Goal: Transaction & Acquisition: Purchase product/service

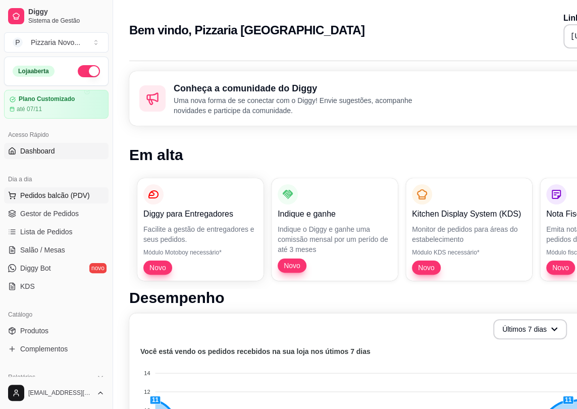
click at [68, 197] on span "Pedidos balcão (PDV)" at bounding box center [55, 195] width 70 height 10
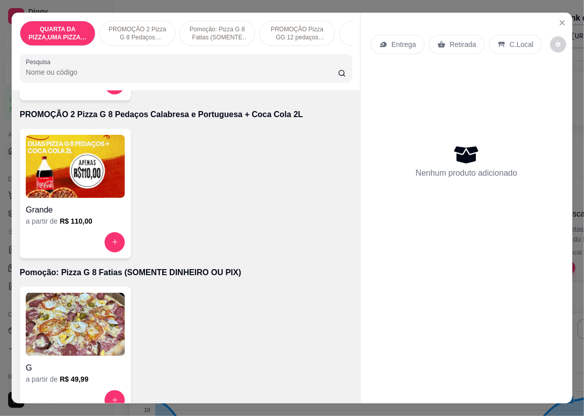
scroll to position [229, 0]
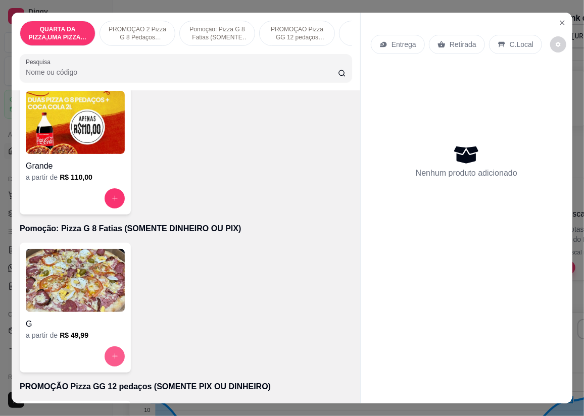
click at [105, 364] on button "increase-product-quantity" at bounding box center [115, 357] width 20 height 20
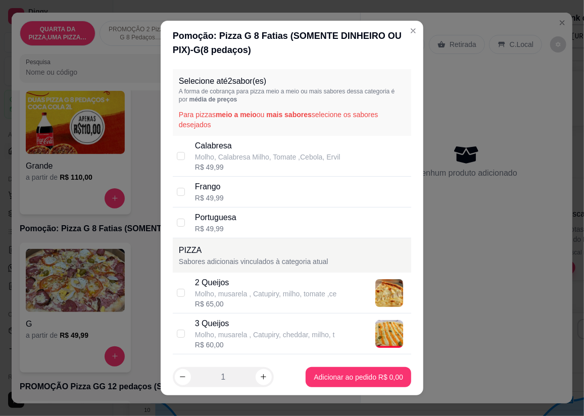
click at [203, 146] on p "Calabresa" at bounding box center [267, 146] width 145 height 12
checkbox input "true"
click at [201, 222] on p "Portuguesa" at bounding box center [215, 218] width 41 height 12
checkbox input "true"
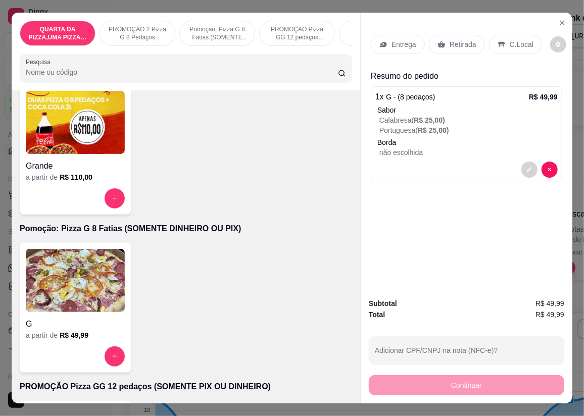
click at [394, 45] on p "Entrega" at bounding box center [403, 44] width 25 height 10
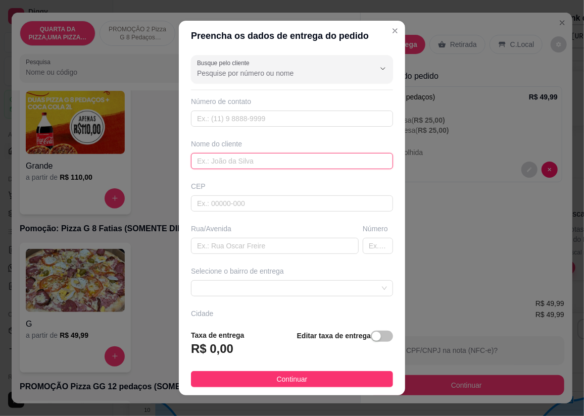
click at [261, 159] on input "text" at bounding box center [292, 161] width 202 height 16
type input "marcio"
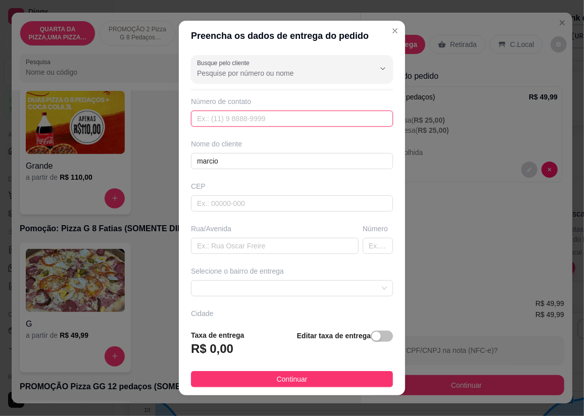
click at [232, 121] on input "text" at bounding box center [292, 119] width 202 height 16
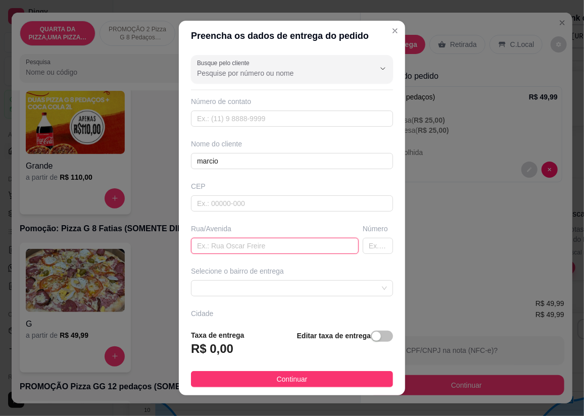
click at [217, 243] on input "text" at bounding box center [275, 246] width 168 height 16
type input "rua 06"
click at [363, 250] on input "text" at bounding box center [378, 246] width 30 height 16
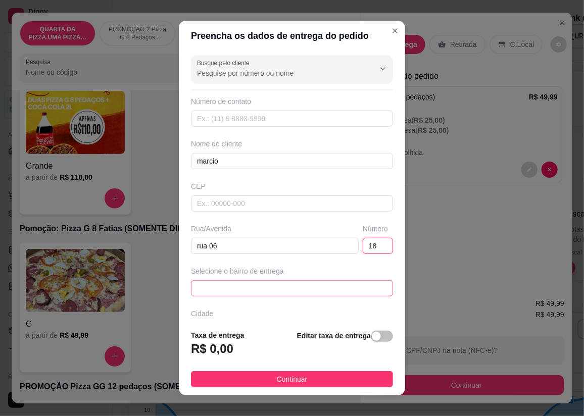
click at [339, 289] on span at bounding box center [292, 288] width 190 height 15
type input "18"
click at [245, 285] on span at bounding box center [292, 288] width 190 height 15
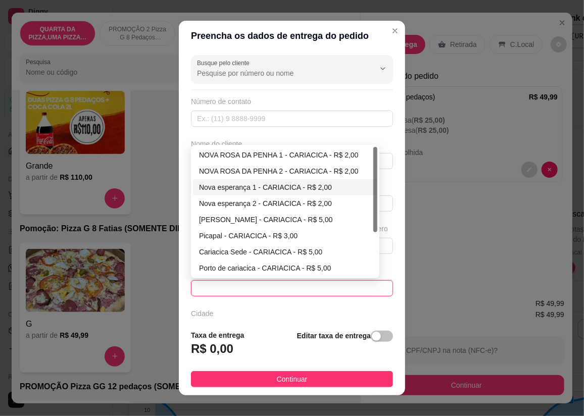
click at [249, 187] on div "Nova esperança 1 - CARIACICA - R$ 2,00" at bounding box center [285, 187] width 172 height 11
type input "CARIACICA"
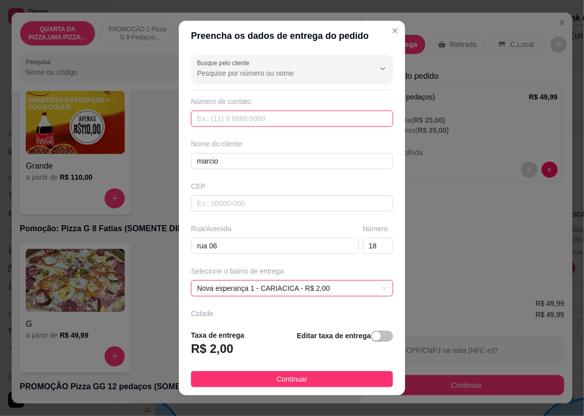
click at [234, 120] on input "text" at bounding box center [292, 119] width 202 height 16
click at [276, 121] on input "text" at bounding box center [292, 119] width 202 height 16
paste input "[PHONE_NUMBER]"
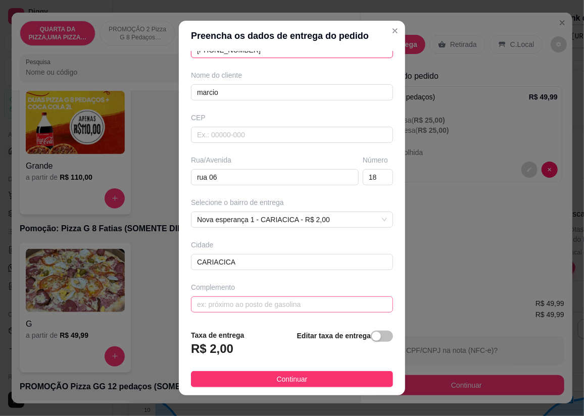
type input "[PHONE_NUMBER]"
click at [258, 303] on input "text" at bounding box center [292, 305] width 202 height 16
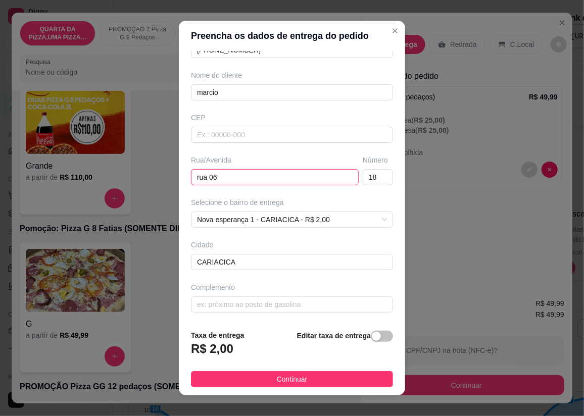
click at [236, 180] on input "rua 06" at bounding box center [275, 177] width 168 height 16
drag, startPoint x: 233, startPoint y: 177, endPoint x: 225, endPoint y: 178, distance: 8.2
click at [225, 178] on input "rua 06" at bounding box center [275, 177] width 168 height 16
paste input "Enfrente cerimônia dallorto"
type input "rua 06 Enfrente cerimônia dallorto"
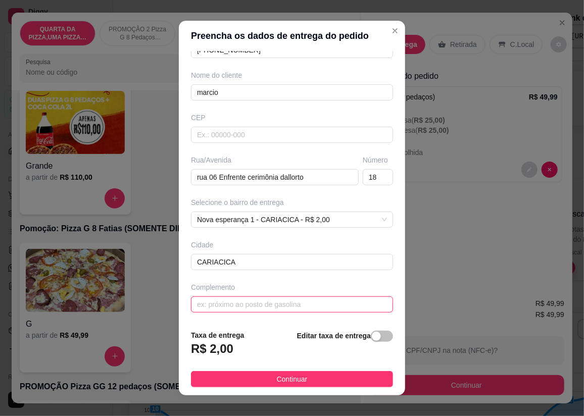
click at [280, 299] on input "text" at bounding box center [292, 305] width 202 height 16
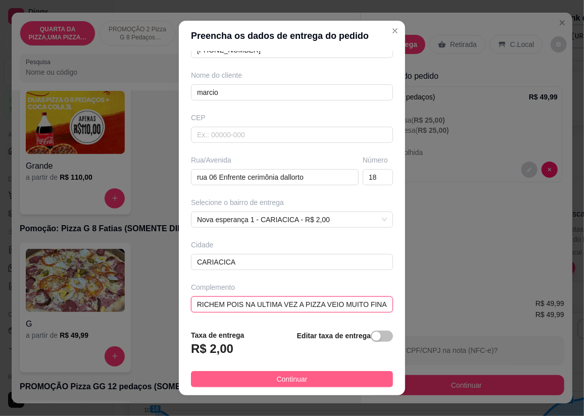
type input "CAPRICHEM POIS NA ULTIMA VEZ A PIZZA VEIO MUITO FINA"
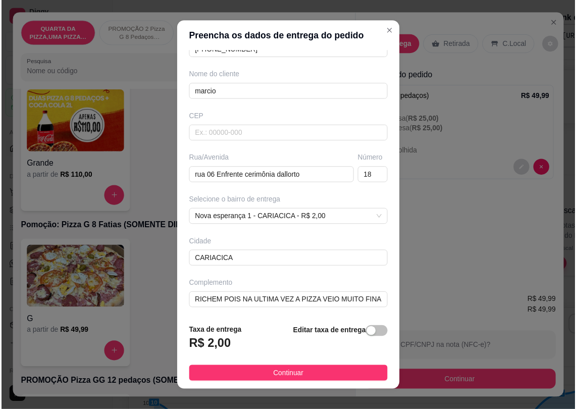
scroll to position [0, 0]
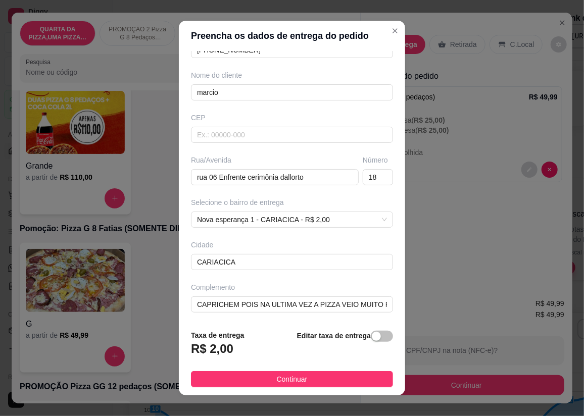
drag, startPoint x: 285, startPoint y: 379, endPoint x: 298, endPoint y: 369, distance: 16.3
click at [284, 379] on span "Continuar" at bounding box center [292, 379] width 31 height 11
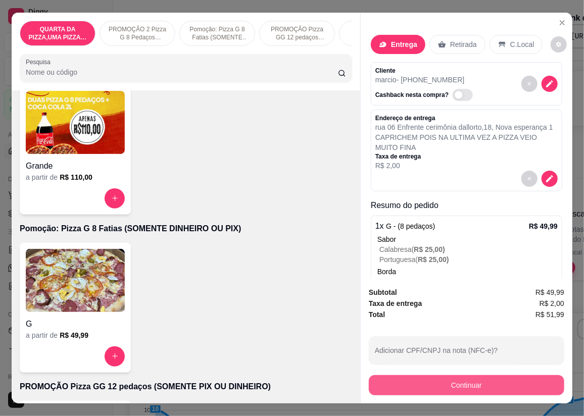
click at [395, 381] on button "Continuar" at bounding box center [466, 385] width 195 height 20
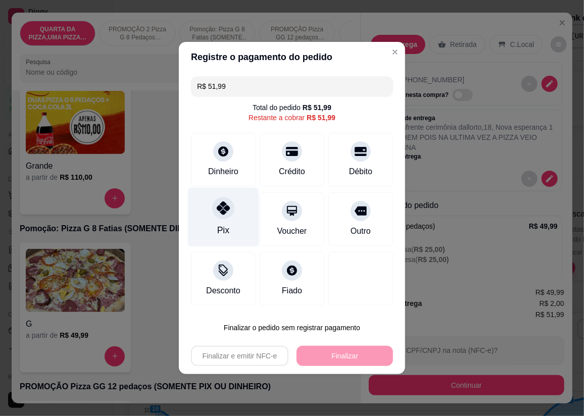
drag, startPoint x: 222, startPoint y: 222, endPoint x: 227, endPoint y: 222, distance: 5.1
click at [222, 222] on div "Pix" at bounding box center [223, 217] width 71 height 59
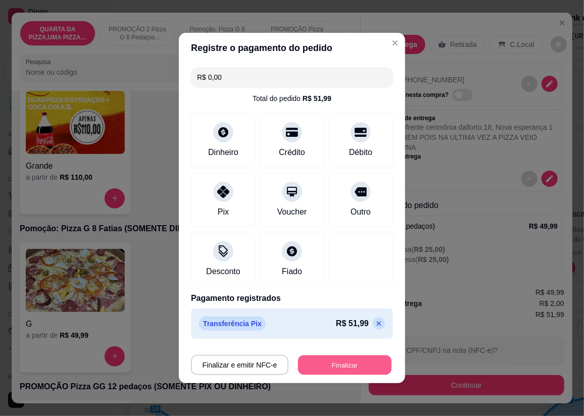
click at [313, 361] on button "Finalizar" at bounding box center [344, 366] width 93 height 20
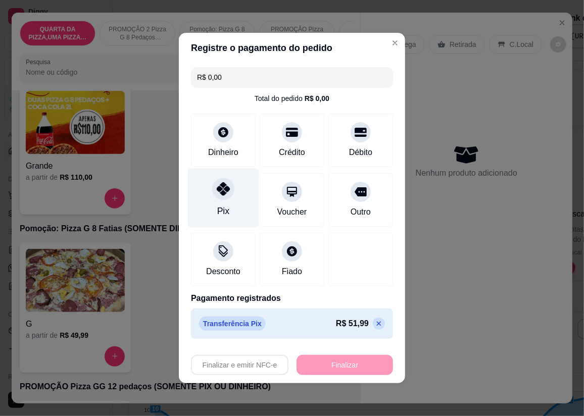
type input "-R$ 51,99"
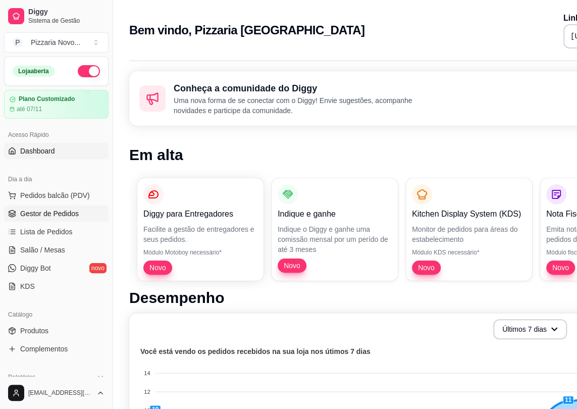
click at [58, 217] on span "Gestor de Pedidos" at bounding box center [49, 214] width 59 height 10
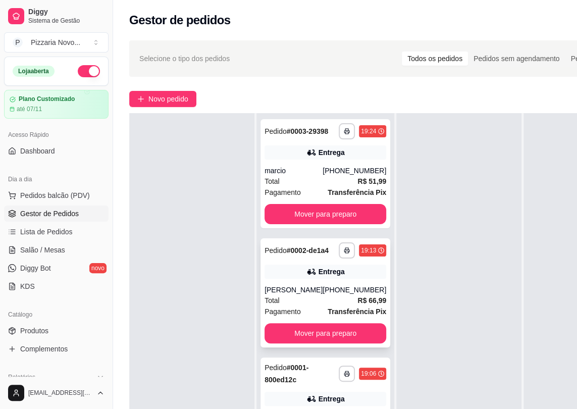
scroll to position [35, 0]
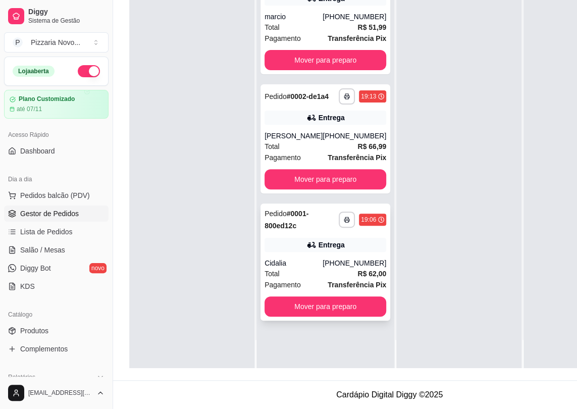
click at [293, 268] on div "Cidalia" at bounding box center [294, 263] width 58 height 10
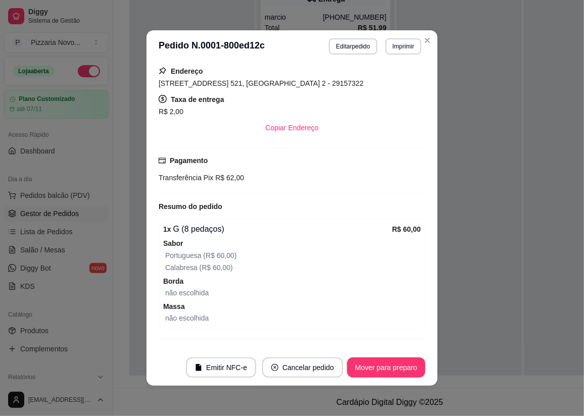
scroll to position [251, 0]
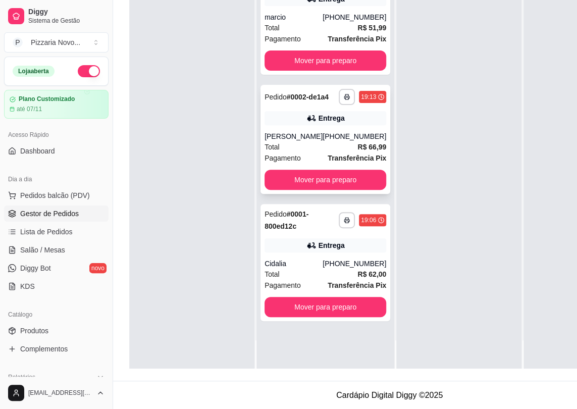
click at [324, 101] on div "Pedido # 0002-de1a4" at bounding box center [297, 97] width 64 height 12
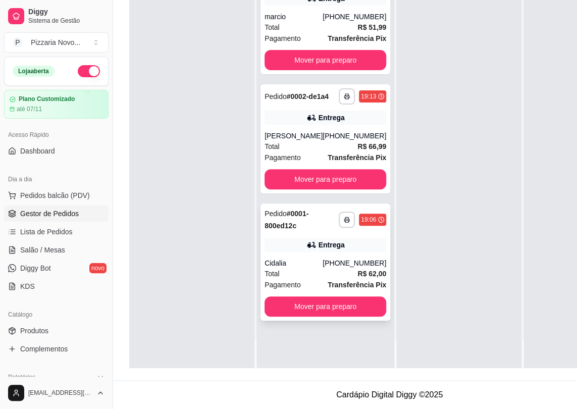
scroll to position [161, 0]
click at [332, 308] on button "Mover para preparo" at bounding box center [326, 307] width 122 height 20
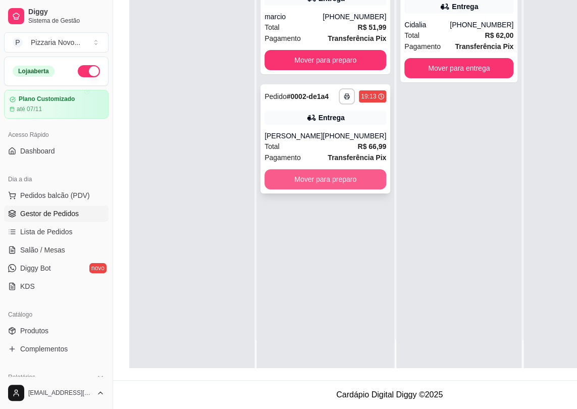
click at [325, 188] on button "Mover para preparo" at bounding box center [326, 179] width 122 height 20
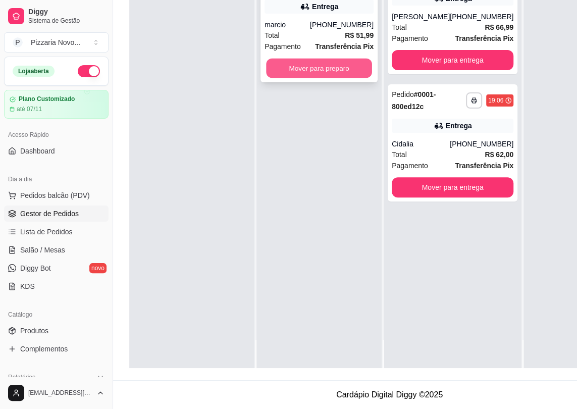
click at [349, 65] on button "Mover para preparo" at bounding box center [319, 69] width 106 height 20
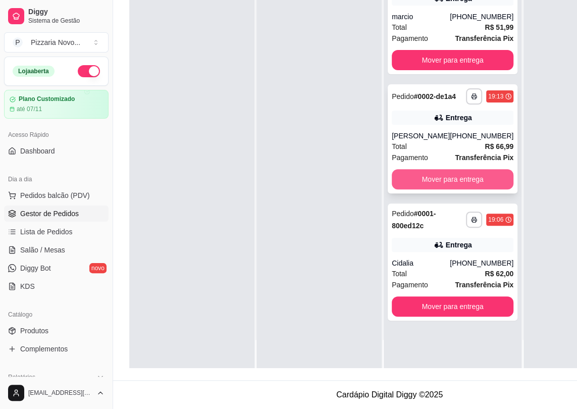
click at [440, 189] on button "Mover para entrega" at bounding box center [453, 179] width 122 height 20
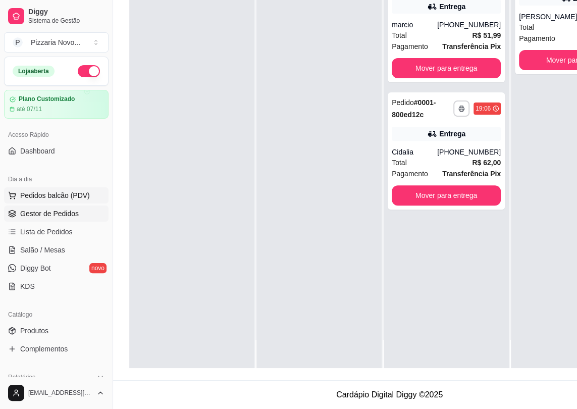
click at [87, 194] on button "Pedidos balcão (PDV)" at bounding box center [56, 195] width 105 height 16
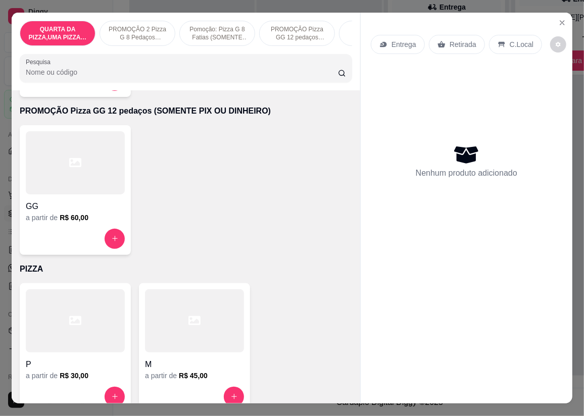
scroll to position [688, 0]
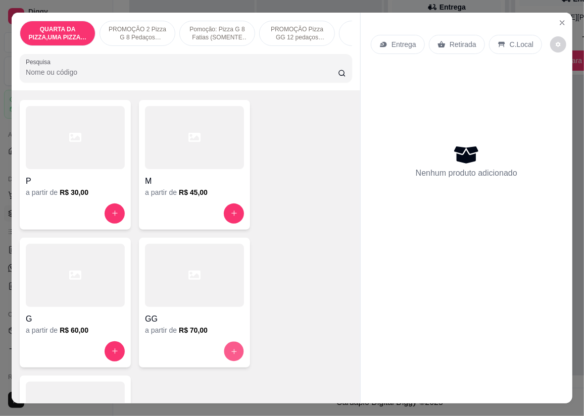
click at [226, 348] on button "increase-product-quantity" at bounding box center [234, 351] width 20 height 20
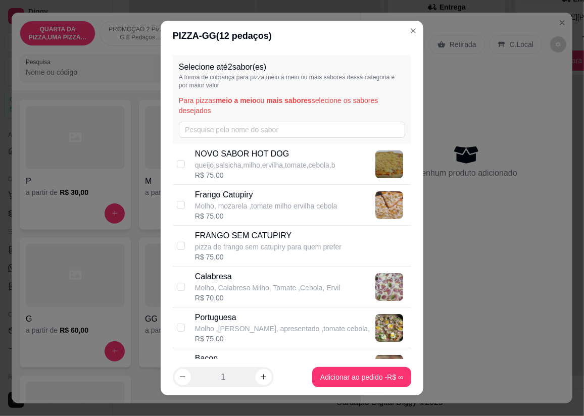
click at [268, 200] on p "Frango Catupiry" at bounding box center [266, 195] width 142 height 12
checkbox input "true"
click at [242, 282] on p "Calabresa" at bounding box center [267, 277] width 145 height 12
checkbox input "true"
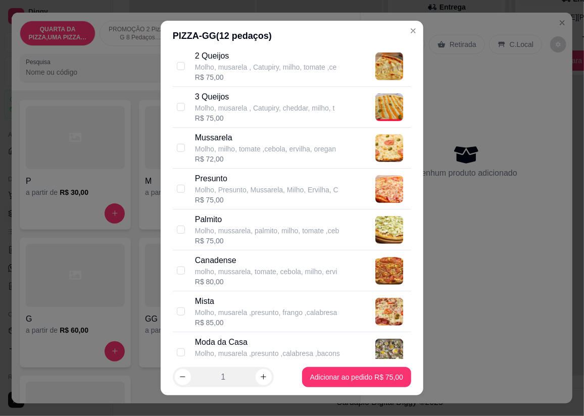
scroll to position [711, 0]
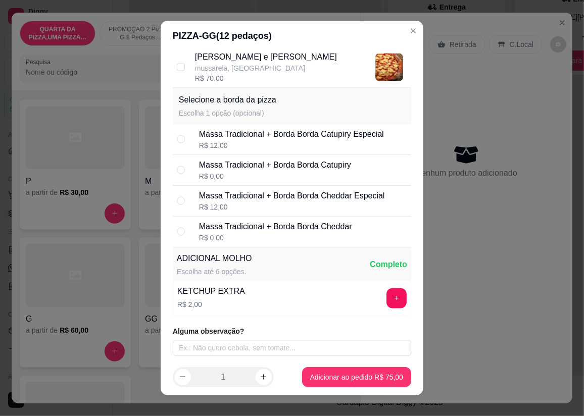
click at [342, 231] on div "Massa Tradicional + Borda Borda Cheddar" at bounding box center [275, 227] width 153 height 12
radio input "true"
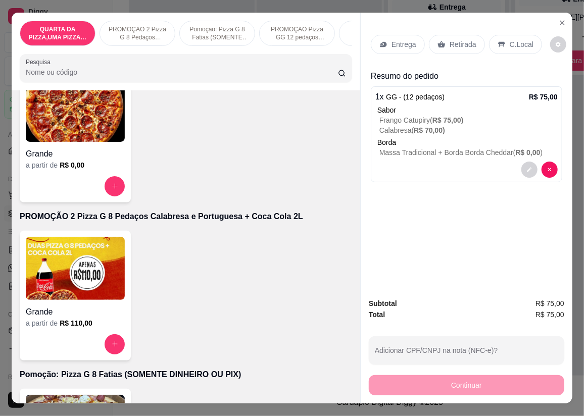
scroll to position [0, 0]
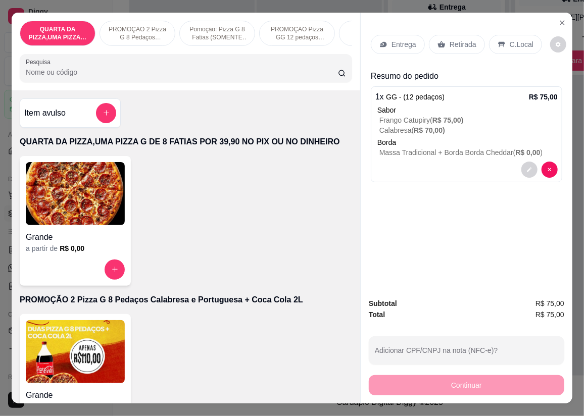
click at [392, 39] on p "Entrega" at bounding box center [403, 44] width 25 height 10
click at [401, 44] on p "Entrega" at bounding box center [403, 44] width 25 height 10
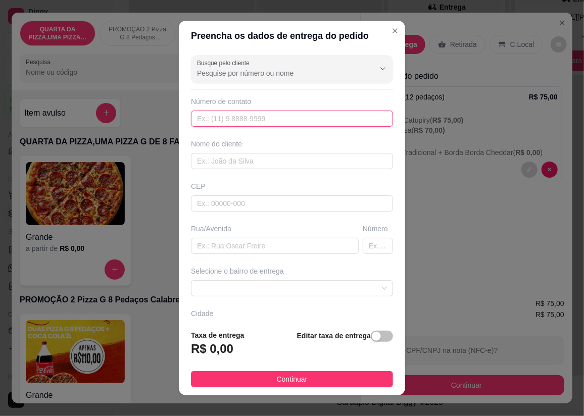
paste input "[PHONE_NUMBER]"
type input "[PHONE_NUMBER]"
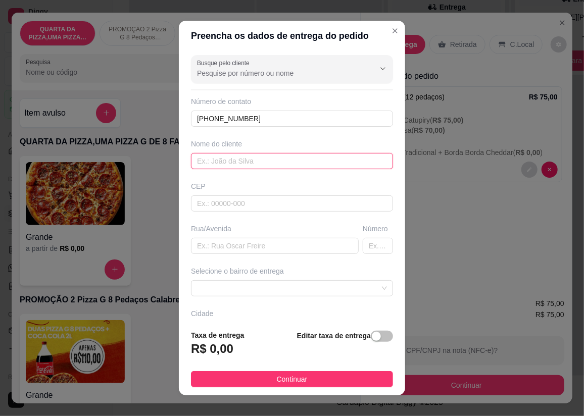
click at [244, 163] on input "text" at bounding box center [292, 161] width 202 height 16
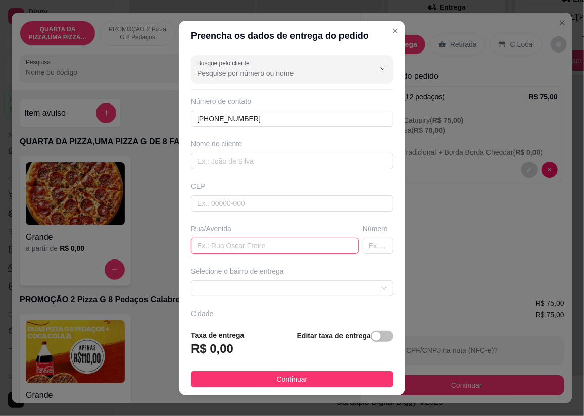
click at [226, 248] on input "text" at bounding box center [275, 246] width 168 height 16
click at [234, 248] on input "text" at bounding box center [275, 246] width 168 height 16
type input "rua ceento e onze"
click at [363, 243] on input "text" at bounding box center [378, 246] width 30 height 16
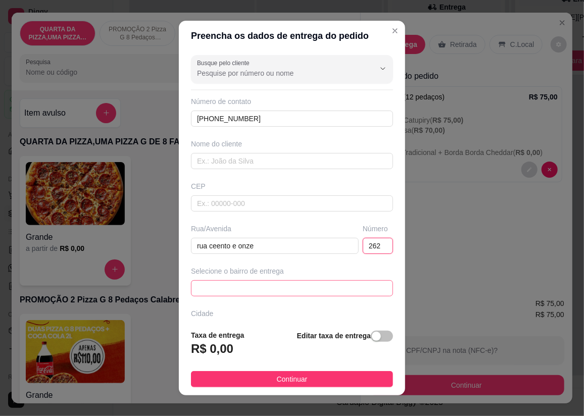
drag, startPoint x: 246, startPoint y: 293, endPoint x: 246, endPoint y: 286, distance: 7.1
click at [246, 292] on span at bounding box center [292, 288] width 190 height 15
type input "262"
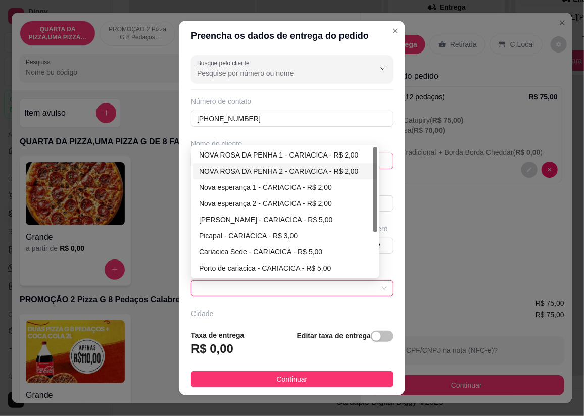
click at [249, 171] on div "NOVA ROSA DA PENHA 2 - CARIACICA - R$ 2,00" at bounding box center [285, 171] width 172 height 11
type input "CARIACICA"
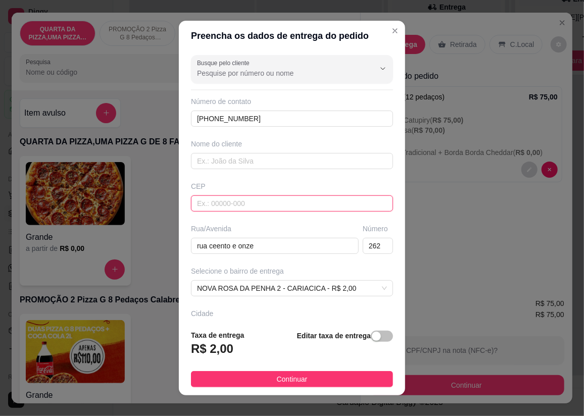
click at [231, 202] on input "text" at bounding box center [292, 203] width 202 height 16
type input "29157280"
type input "Rua Cento e Onze"
type input "29157280"
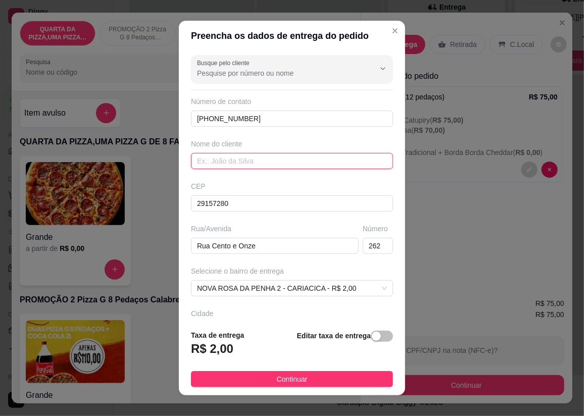
click at [239, 161] on input "text" at bounding box center [292, 161] width 202 height 16
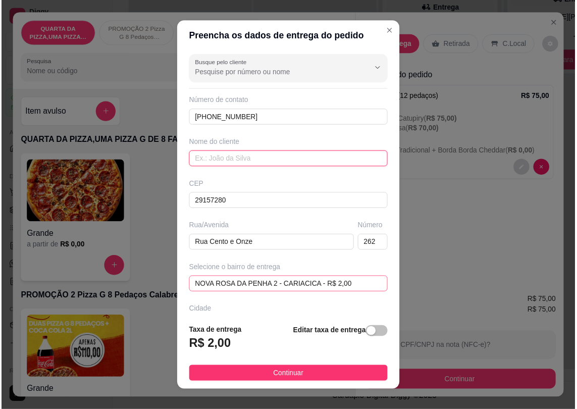
scroll to position [69, 0]
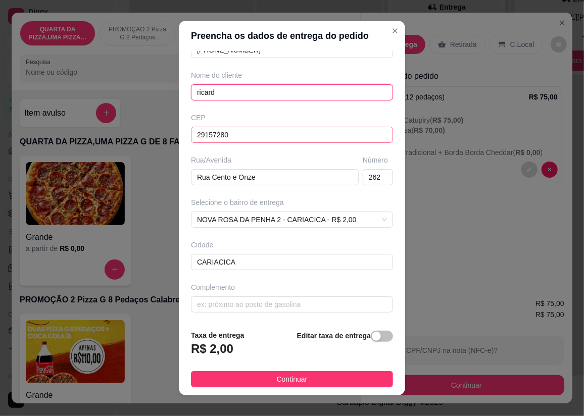
type input "[PERSON_NAME]"
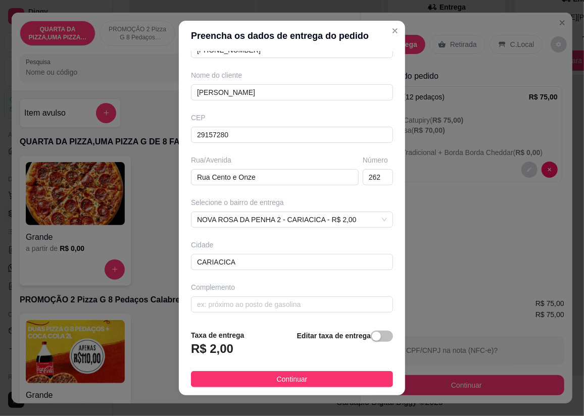
drag, startPoint x: 293, startPoint y: 380, endPoint x: 339, endPoint y: 386, distance: 46.9
click at [292, 375] on span "Continuar" at bounding box center [292, 379] width 31 height 11
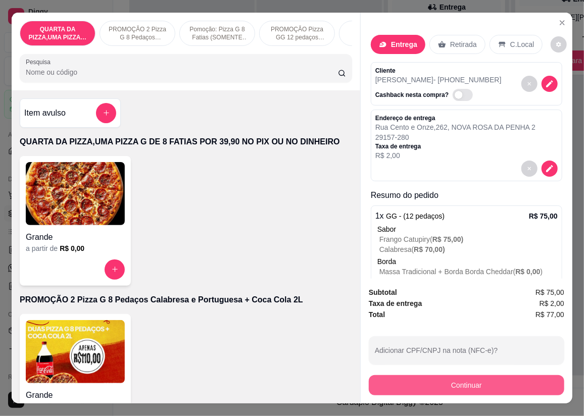
click at [446, 375] on button "Continuar" at bounding box center [466, 385] width 195 height 20
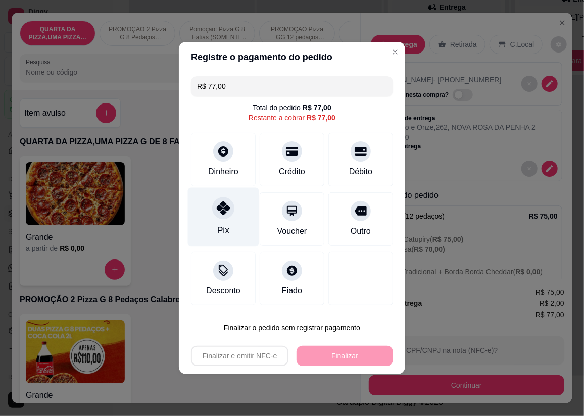
click at [223, 207] on icon at bounding box center [223, 208] width 13 height 13
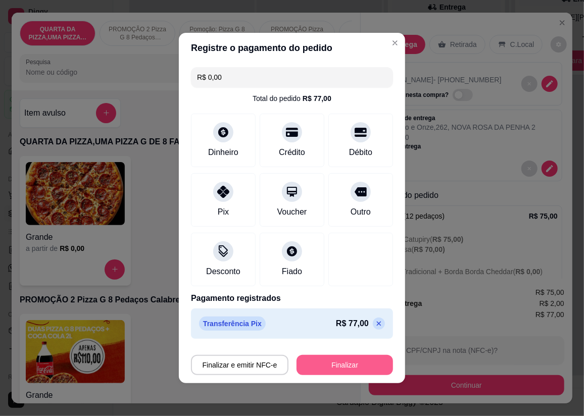
click at [336, 368] on button "Finalizar" at bounding box center [345, 365] width 96 height 20
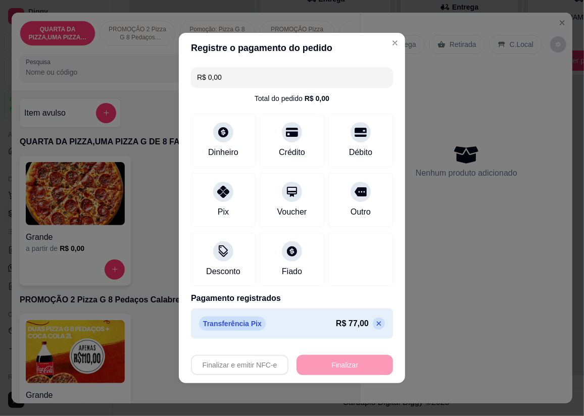
type input "-R$ 77,00"
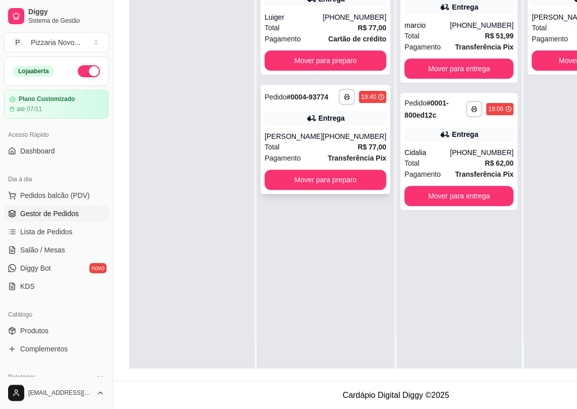
click at [323, 141] on div "[PHONE_NUMBER]" at bounding box center [355, 136] width 64 height 10
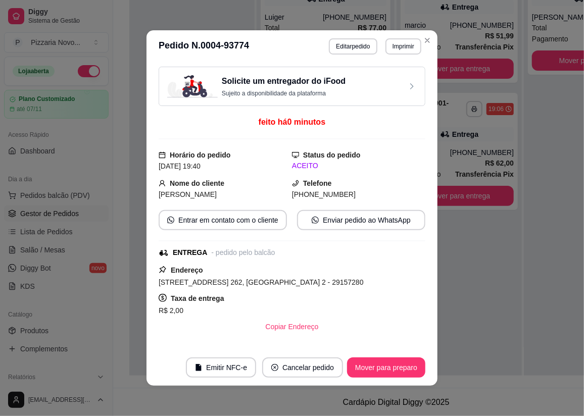
click at [159, 152] on div "Solicite um entregador do iFood Sujeito a disponibilidade da plataforma feito h…" at bounding box center [292, 206] width 267 height 279
drag, startPoint x: 156, startPoint y: 152, endPoint x: 196, endPoint y: 158, distance: 40.3
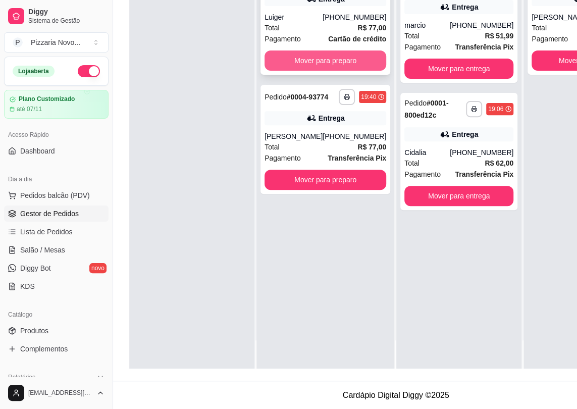
click at [311, 63] on button "Mover para preparo" at bounding box center [326, 61] width 122 height 20
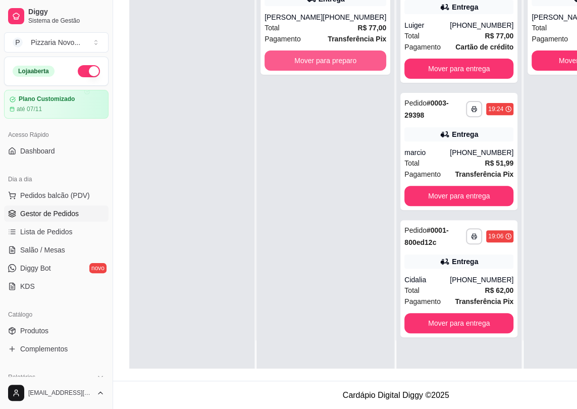
click at [311, 63] on button "Mover para preparo" at bounding box center [326, 61] width 122 height 20
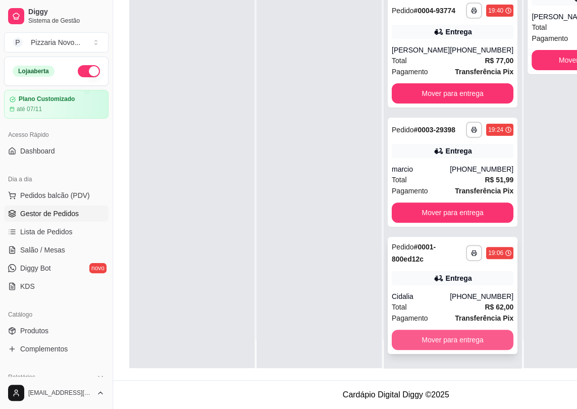
scroll to position [161, 0]
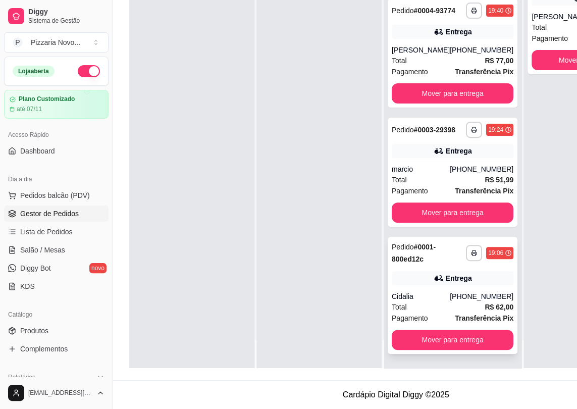
click at [391, 270] on div "**********" at bounding box center [453, 295] width 130 height 117
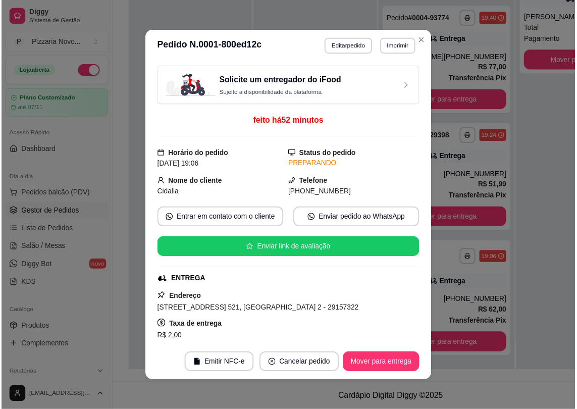
scroll to position [183, 0]
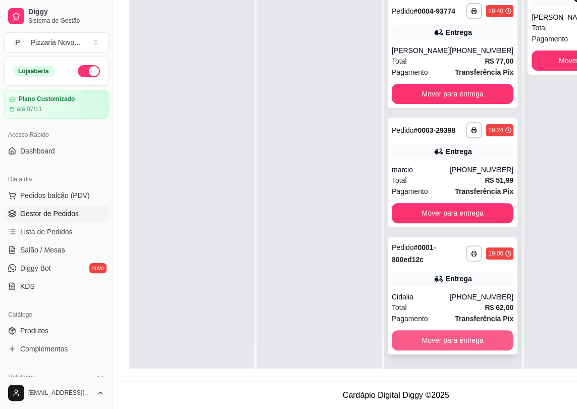
click at [469, 339] on button "Mover para entrega" at bounding box center [453, 340] width 122 height 20
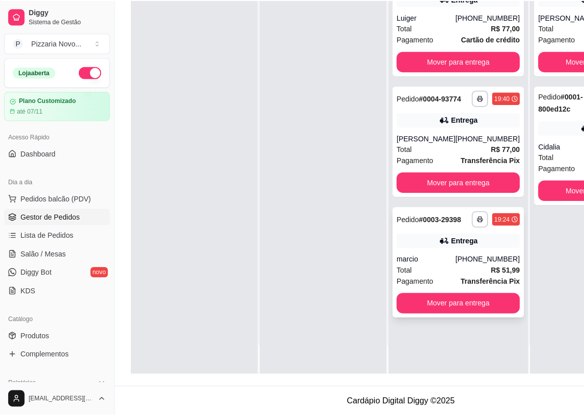
scroll to position [0, 0]
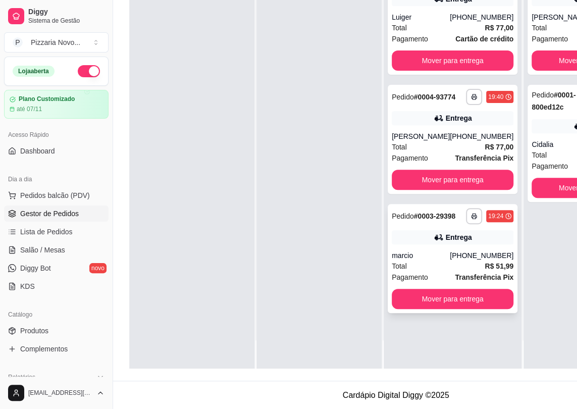
click at [414, 244] on div "Entrega" at bounding box center [453, 237] width 122 height 14
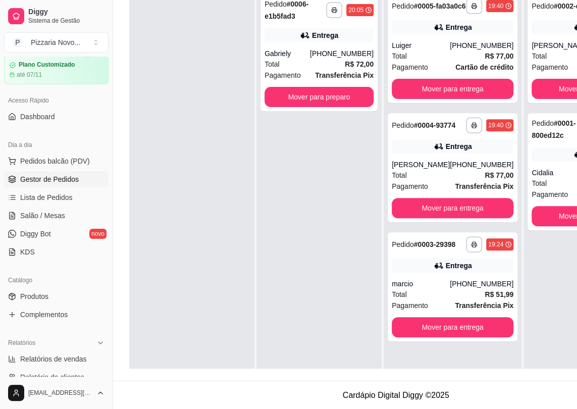
scroll to position [91, 0]
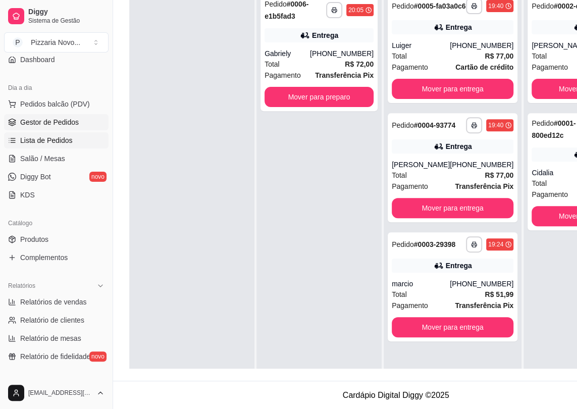
click at [56, 138] on span "Lista de Pedidos" at bounding box center [46, 140] width 53 height 10
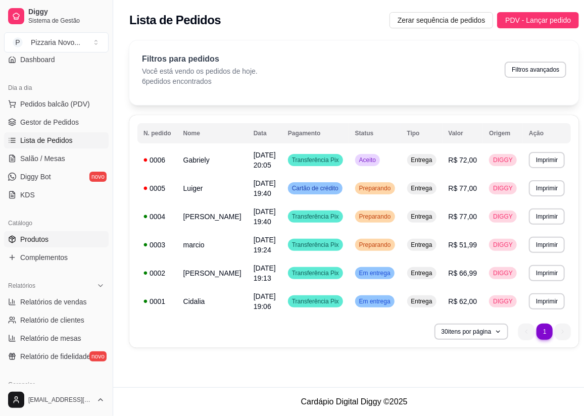
click at [47, 239] on span "Produtos" at bounding box center [34, 239] width 28 height 10
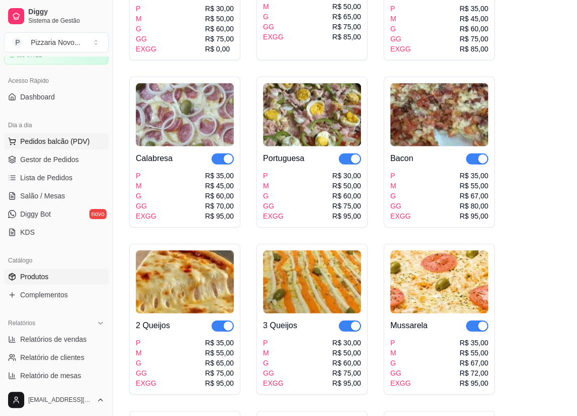
scroll to position [45, 0]
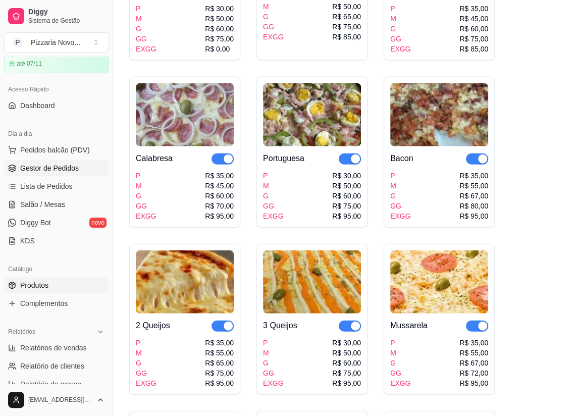
click at [64, 167] on span "Gestor de Pedidos" at bounding box center [49, 168] width 59 height 10
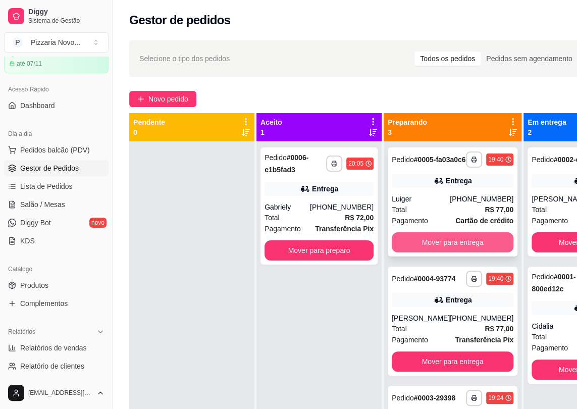
click at [451, 251] on button "Mover para entrega" at bounding box center [453, 242] width 122 height 20
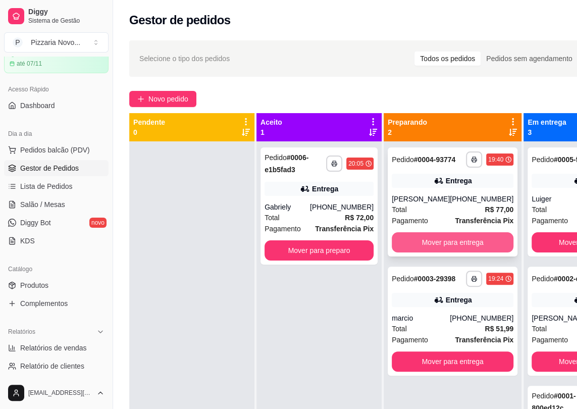
click at [449, 249] on button "Mover para entrega" at bounding box center [453, 242] width 122 height 20
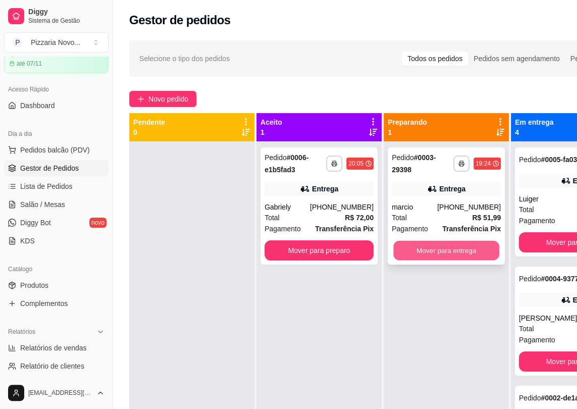
click at [448, 251] on button "Mover para entrega" at bounding box center [446, 251] width 106 height 20
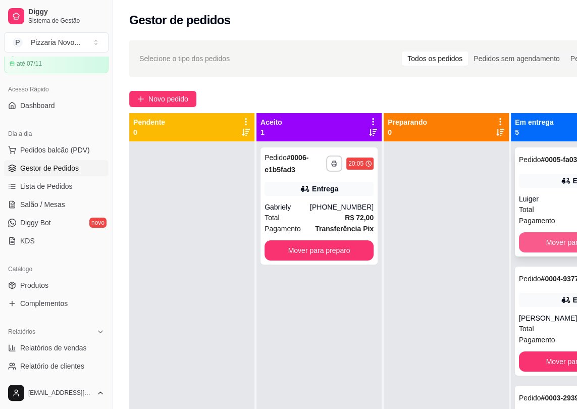
click at [550, 242] on button "Mover para finalizado" at bounding box center [580, 242] width 122 height 20
click at [546, 352] on button "Mover para finalizado" at bounding box center [580, 362] width 122 height 20
click at [546, 250] on button "Mover para finalizado" at bounding box center [580, 243] width 118 height 20
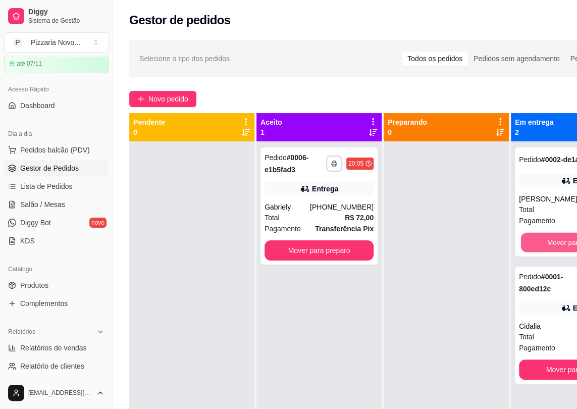
click at [546, 250] on button "Mover para finalizado" at bounding box center [580, 243] width 118 height 20
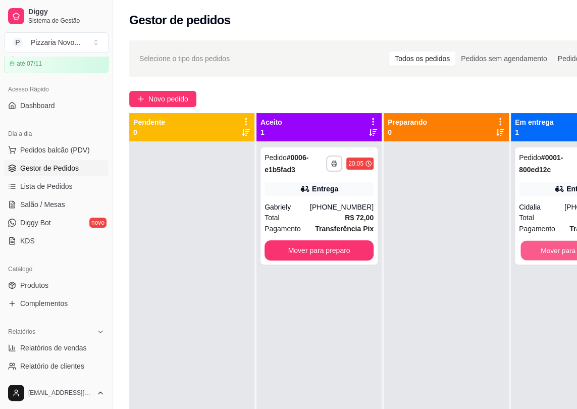
click at [546, 250] on button "Mover para finalizado" at bounding box center [574, 251] width 106 height 20
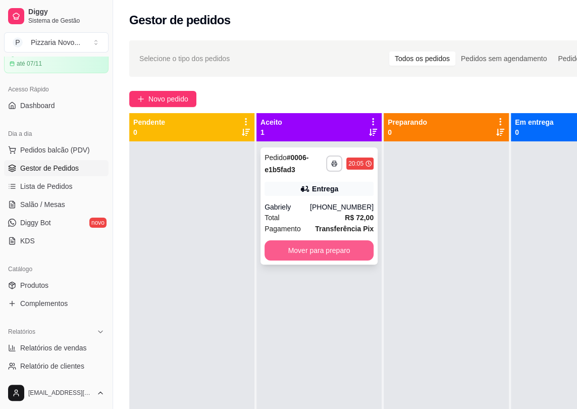
click at [367, 259] on button "Mover para preparo" at bounding box center [319, 250] width 109 height 20
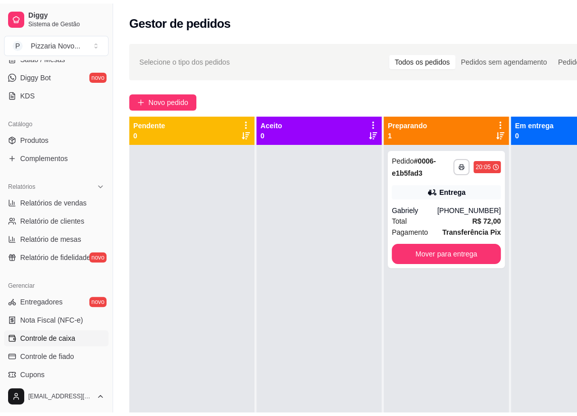
scroll to position [229, 0]
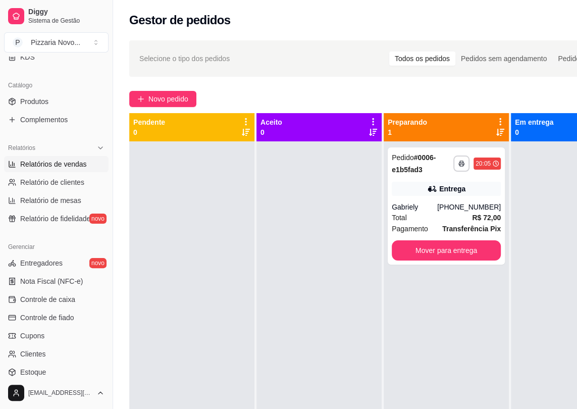
click at [93, 158] on link "Relatórios de vendas" at bounding box center [56, 164] width 105 height 16
select select "ALL"
select select "0"
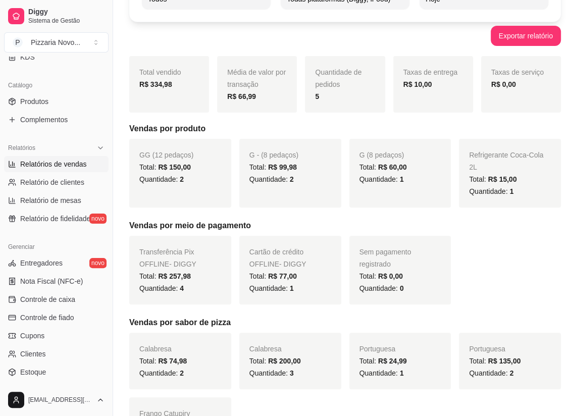
scroll to position [275, 0]
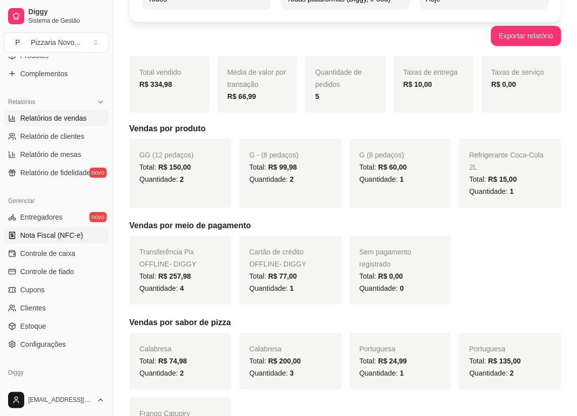
click at [66, 235] on span "Nota Fiscal (NFC-e)" at bounding box center [51, 235] width 63 height 10
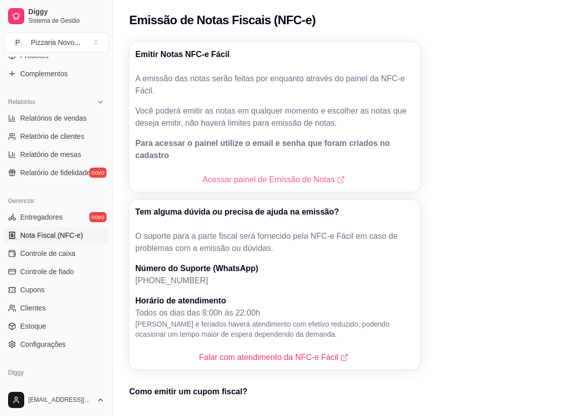
click at [313, 174] on link "Acessar painel de Emissão de Notas" at bounding box center [275, 180] width 144 height 12
click at [55, 343] on span "Configurações" at bounding box center [42, 344] width 45 height 10
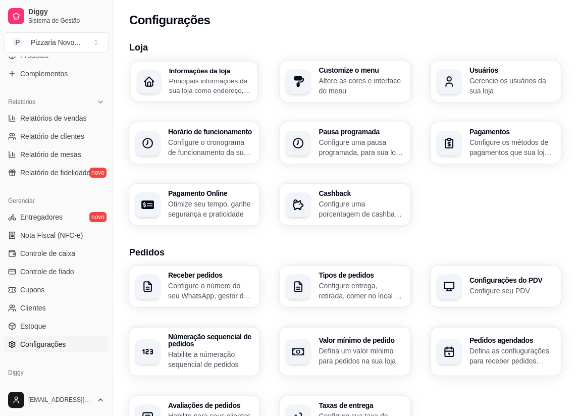
click at [208, 77] on p "Principais informações da sua loja como endereço, nome e mais" at bounding box center [210, 86] width 83 height 20
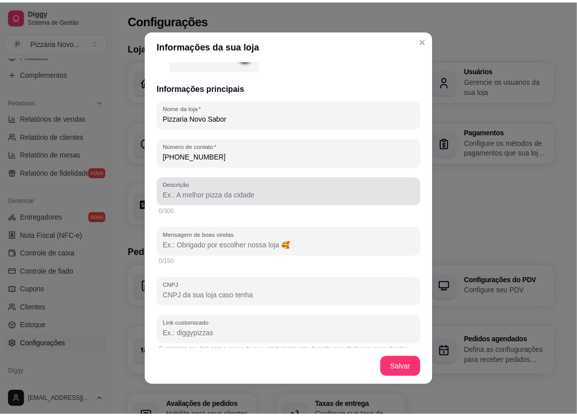
scroll to position [137, 0]
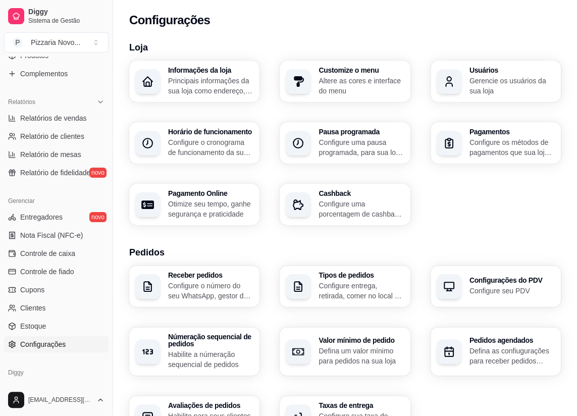
click at [476, 70] on h3 "Usuários" at bounding box center [512, 70] width 85 height 7
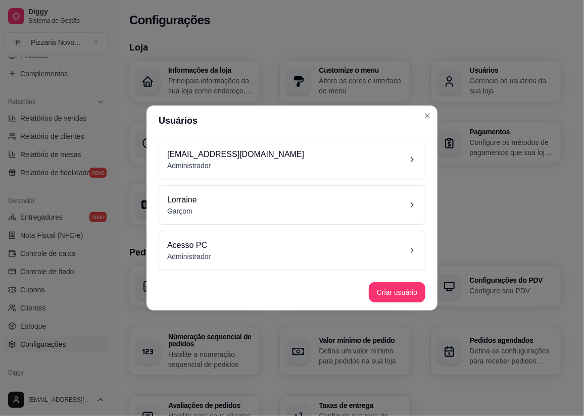
click at [312, 166] on div "[EMAIL_ADDRESS][DOMAIN_NAME] Administrador" at bounding box center [292, 160] width 250 height 22
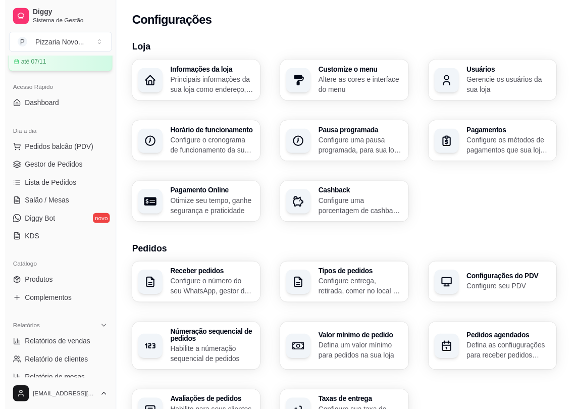
scroll to position [0, 0]
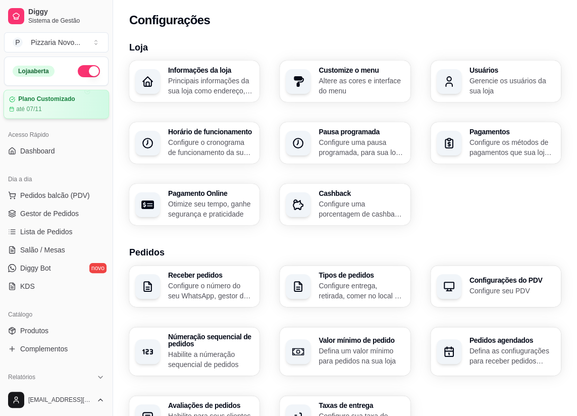
click at [39, 109] on article "até 07/11" at bounding box center [29, 109] width 26 height 8
click at [61, 19] on span "Sistema de Gestão" at bounding box center [66, 21] width 76 height 8
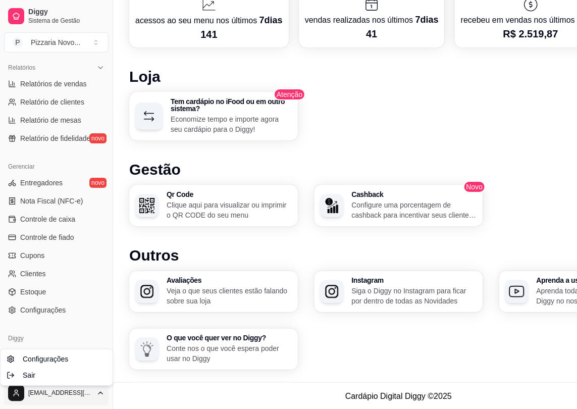
scroll to position [555, 0]
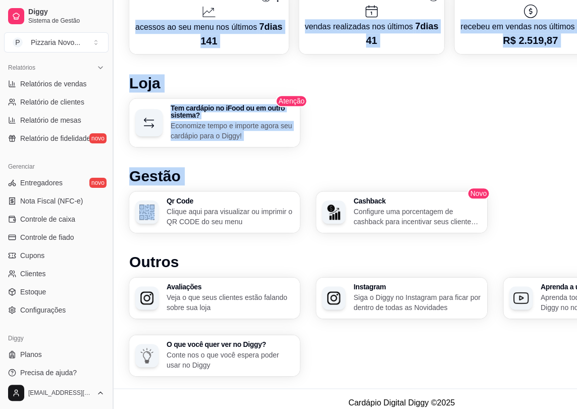
drag, startPoint x: 109, startPoint y: 260, endPoint x: 111, endPoint y: 82, distance: 177.8
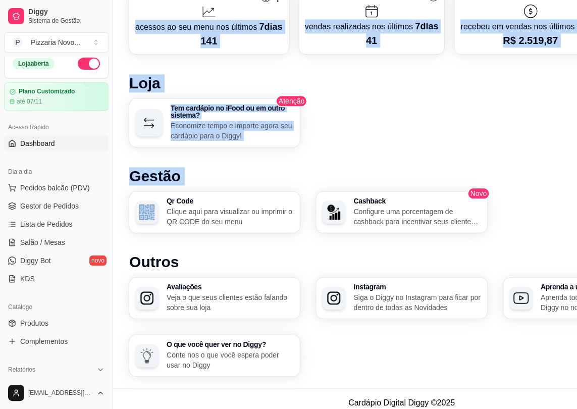
scroll to position [0, 0]
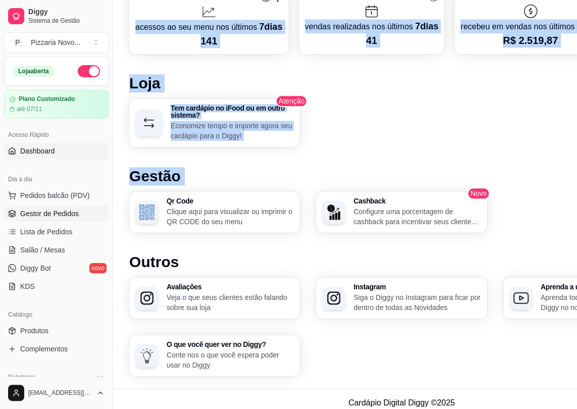
click at [52, 210] on span "Gestor de Pedidos" at bounding box center [49, 214] width 59 height 10
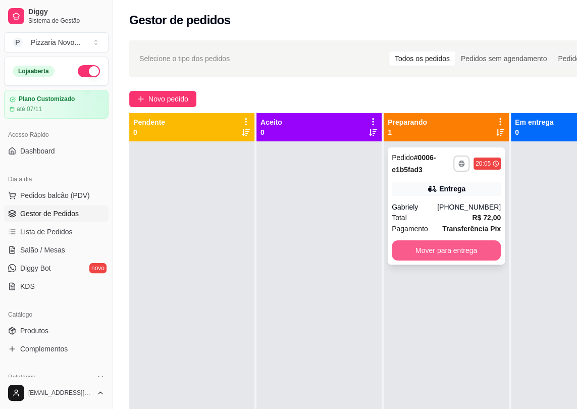
click at [429, 248] on button "Mover para entrega" at bounding box center [446, 250] width 109 height 20
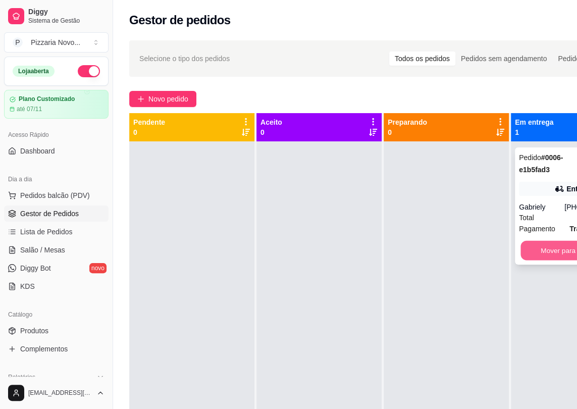
click at [537, 254] on button "Mover para finalizado" at bounding box center [574, 251] width 106 height 20
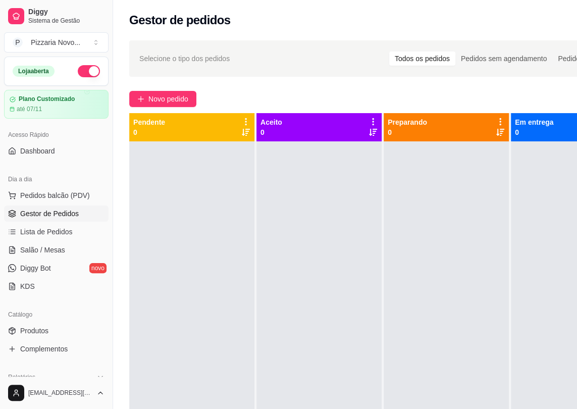
click at [67, 212] on span "Gestor de Pedidos" at bounding box center [49, 214] width 59 height 10
click at [42, 213] on span "Gestor de Pedidos" at bounding box center [49, 214] width 59 height 10
click at [47, 194] on span "Pedidos balcão (PDV)" at bounding box center [55, 195] width 70 height 10
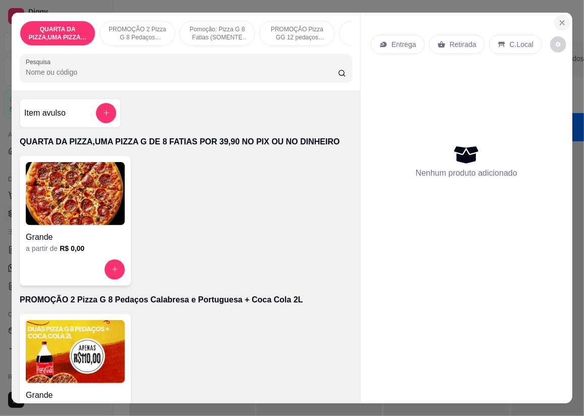
click at [560, 19] on icon "Close" at bounding box center [562, 23] width 8 height 8
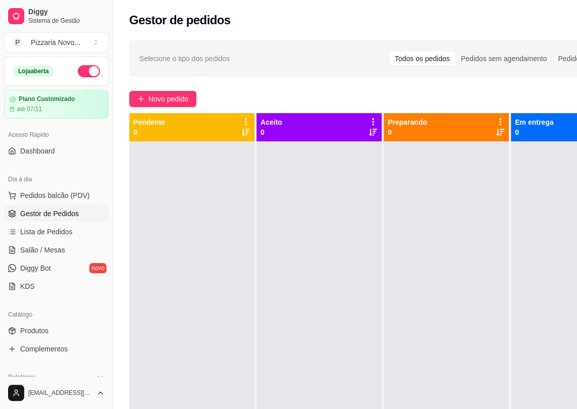
click at [61, 211] on span "Gestor de Pedidos" at bounding box center [49, 214] width 59 height 10
click at [65, 194] on span "Pedidos balcão (PDV)" at bounding box center [55, 195] width 70 height 10
click at [55, 43] on div "Pizzaria Novo ..." at bounding box center [56, 42] width 50 height 10
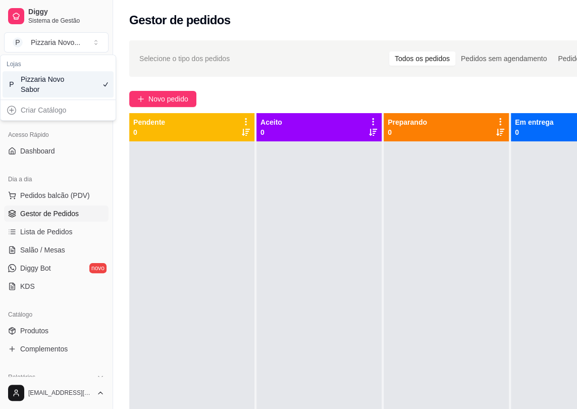
click at [56, 87] on div "Pizzaria Novo Sabor" at bounding box center [43, 84] width 45 height 20
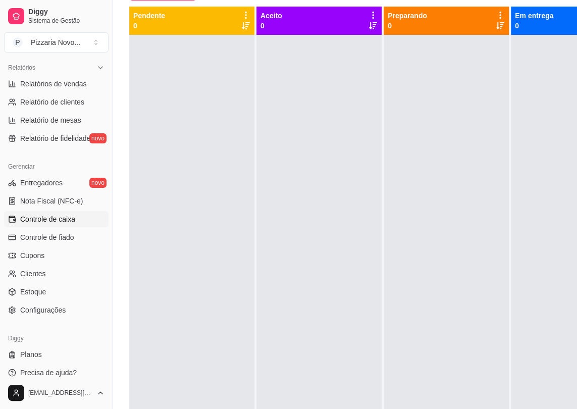
scroll to position [137, 0]
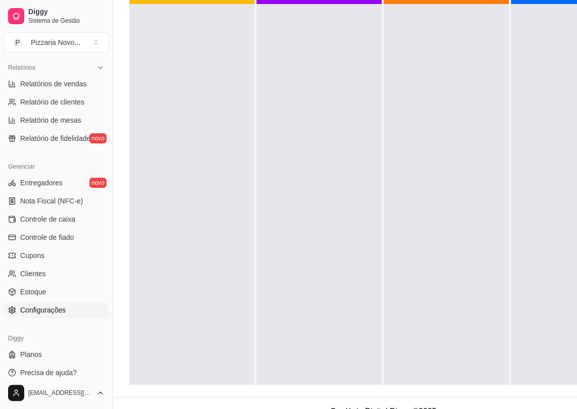
click at [59, 310] on span "Configurações" at bounding box center [42, 310] width 45 height 10
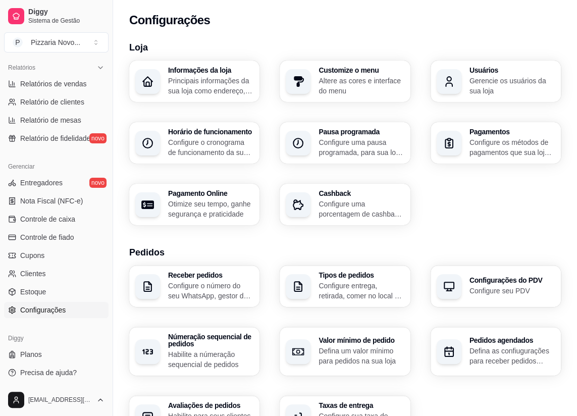
click at [498, 60] on section "Loja Informações da loja Principais informações da sua loja como endereço, nome…" at bounding box center [345, 132] width 432 height 185
click at [498, 76] on p "Gerencie os usuários da sua loja" at bounding box center [512, 86] width 85 height 20
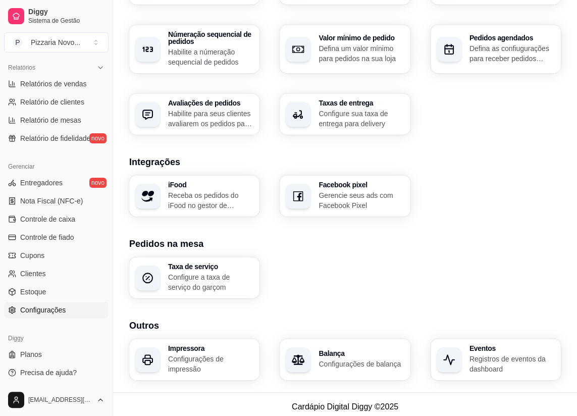
scroll to position [308, 0]
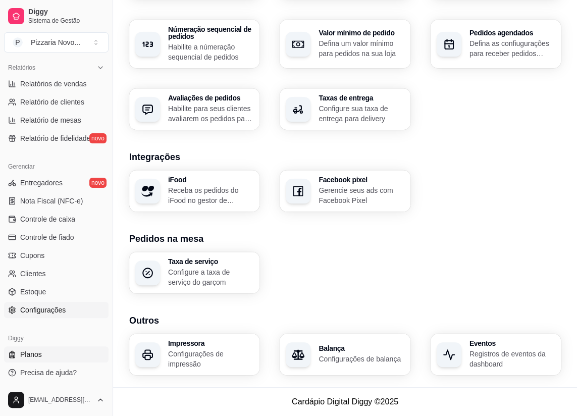
click at [34, 350] on span "Planos" at bounding box center [31, 355] width 22 height 10
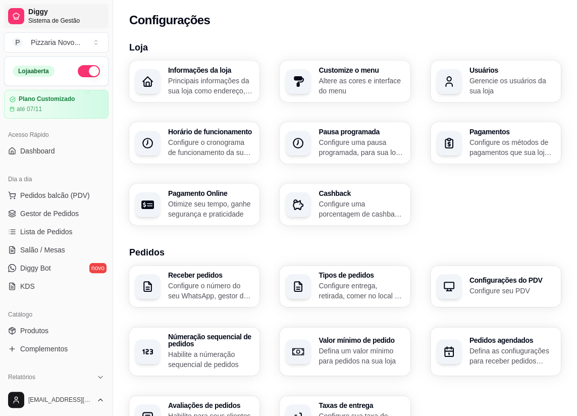
click at [67, 17] on span "Sistema de Gestão" at bounding box center [66, 21] width 76 height 8
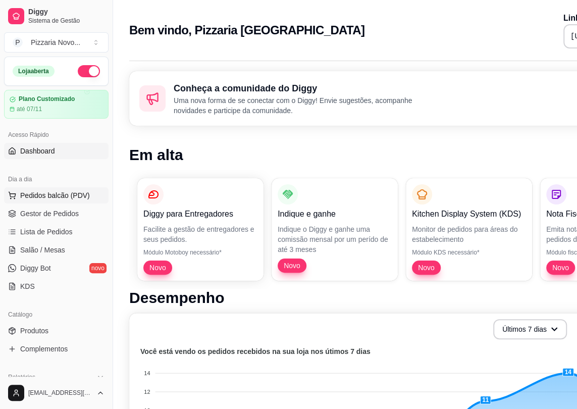
click at [39, 191] on span "Pedidos balcão (PDV)" at bounding box center [55, 195] width 70 height 10
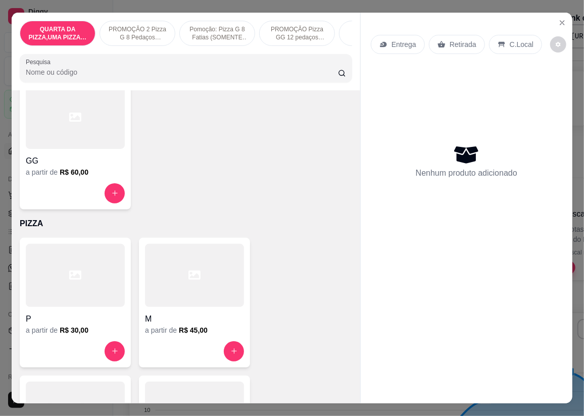
scroll to position [734, 0]
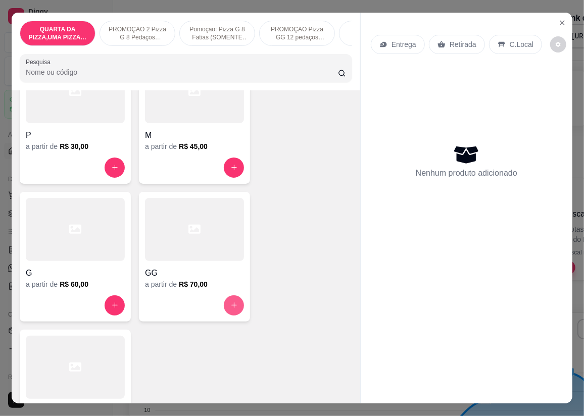
click at [231, 307] on icon "increase-product-quantity" at bounding box center [234, 306] width 6 height 6
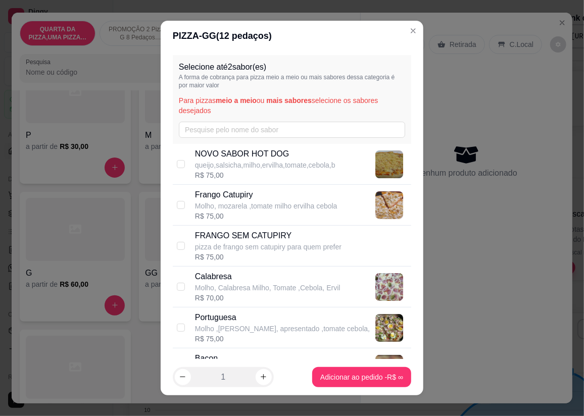
scroll to position [91, 0]
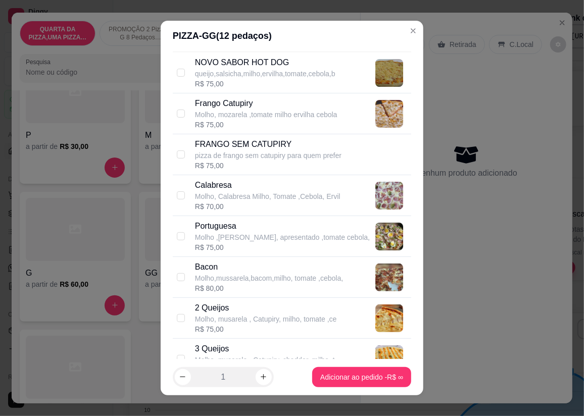
click at [236, 198] on p "Molho, Calabresa Milho, Tomate ,Cebola, Ervil" at bounding box center [267, 196] width 145 height 10
checkbox input "true"
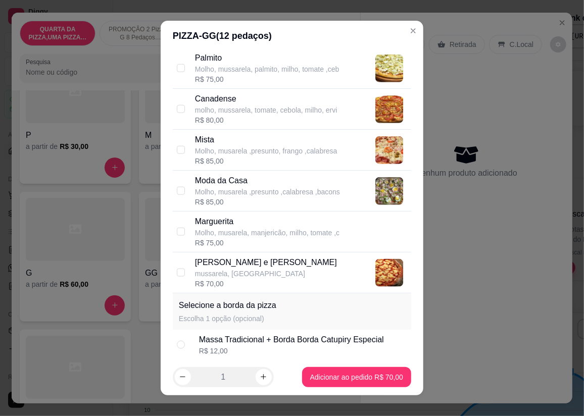
scroll to position [367, 0]
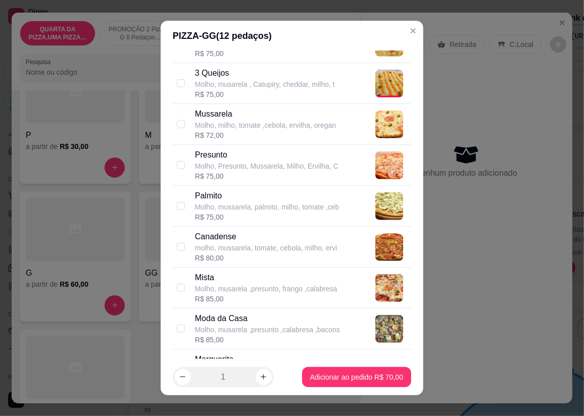
click at [242, 126] on p "Molho, milho, tomate ,cebola, ervilha, oregan" at bounding box center [265, 125] width 141 height 10
checkbox input "true"
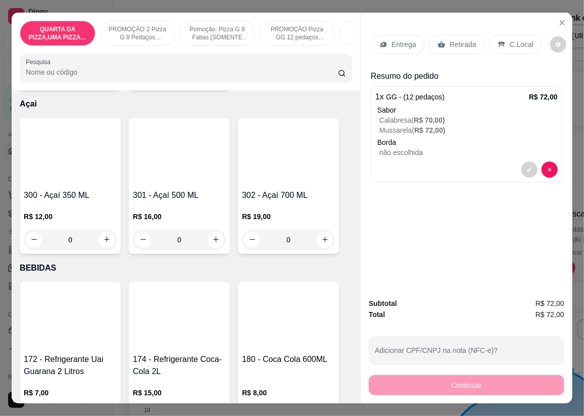
scroll to position [3996, 0]
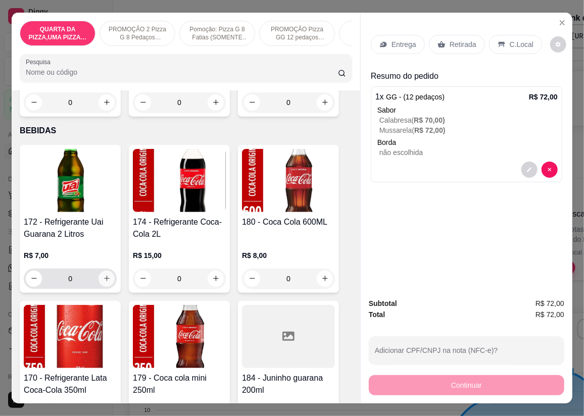
click at [103, 282] on icon "increase-product-quantity" at bounding box center [107, 279] width 8 height 8
type input "1"
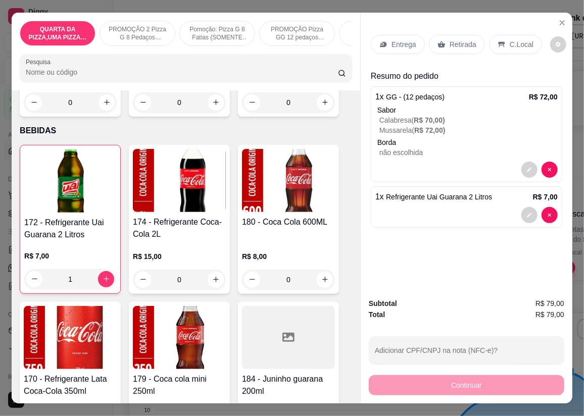
click at [397, 39] on p "Entrega" at bounding box center [403, 44] width 25 height 10
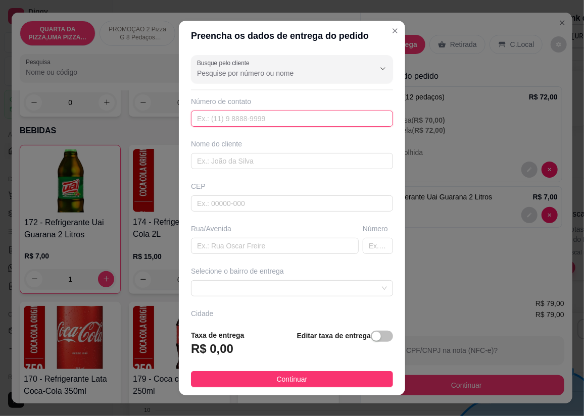
drag, startPoint x: 216, startPoint y: 117, endPoint x: 220, endPoint y: 102, distance: 15.2
click at [216, 118] on input "text" at bounding box center [292, 119] width 202 height 16
type input "[PHONE_NUMBER]"
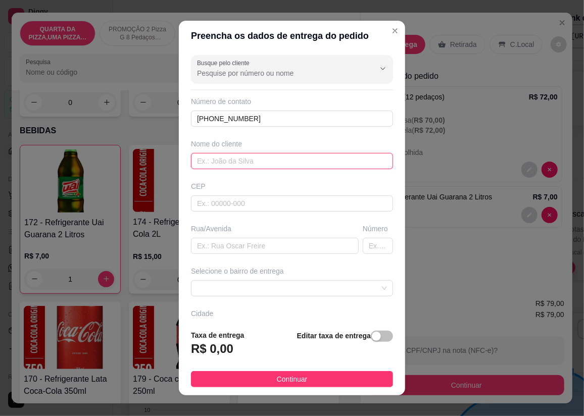
click at [238, 164] on input "text" at bounding box center [292, 161] width 202 height 16
drag, startPoint x: 240, startPoint y: 164, endPoint x: 244, endPoint y: 159, distance: 5.8
click at [240, 163] on input "text" at bounding box center [292, 161] width 202 height 16
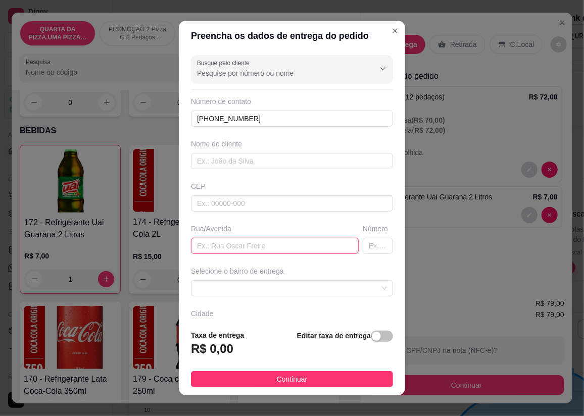
drag, startPoint x: 229, startPoint y: 246, endPoint x: 232, endPoint y: 231, distance: 15.9
click at [230, 245] on input "text" at bounding box center [275, 246] width 168 height 16
type input "rua aventura"
click at [367, 247] on input "text" at bounding box center [378, 246] width 30 height 16
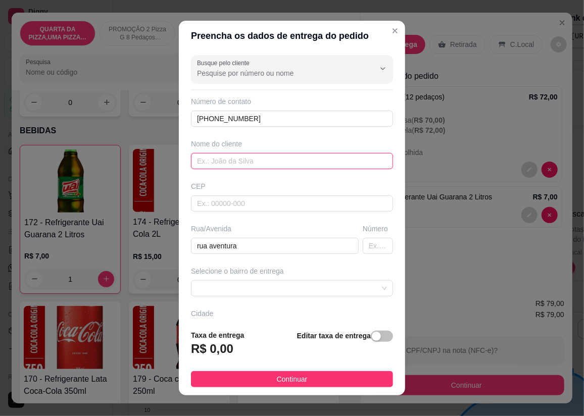
click at [244, 159] on input "text" at bounding box center [292, 161] width 202 height 16
type input "clena"
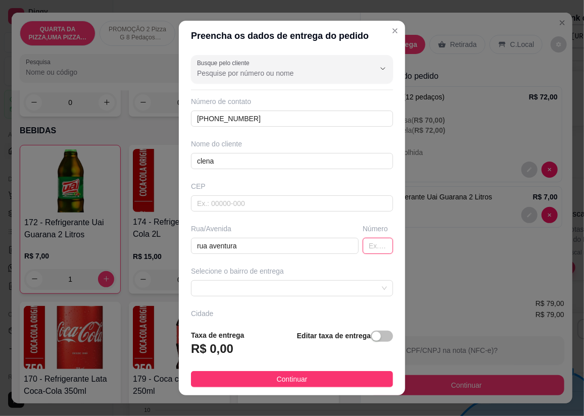
click at [363, 243] on input "text" at bounding box center [378, 246] width 30 height 16
click at [354, 285] on span at bounding box center [292, 288] width 190 height 15
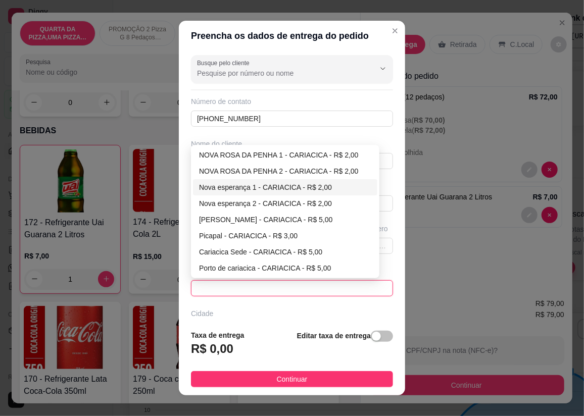
click at [265, 186] on div "Nova esperança 1 - CARIACICA - R$ 2,00" at bounding box center [285, 187] width 172 height 11
type input "CARIACICA"
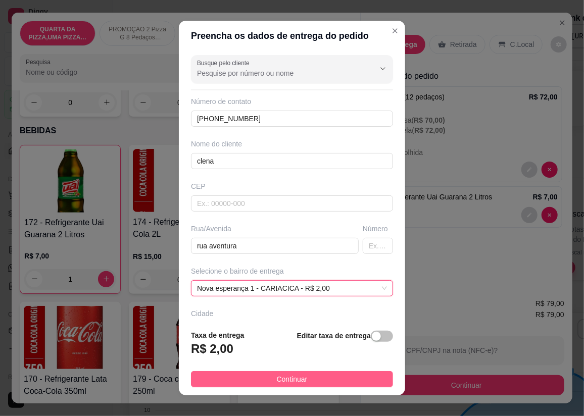
click at [329, 374] on button "Continuar" at bounding box center [292, 379] width 202 height 16
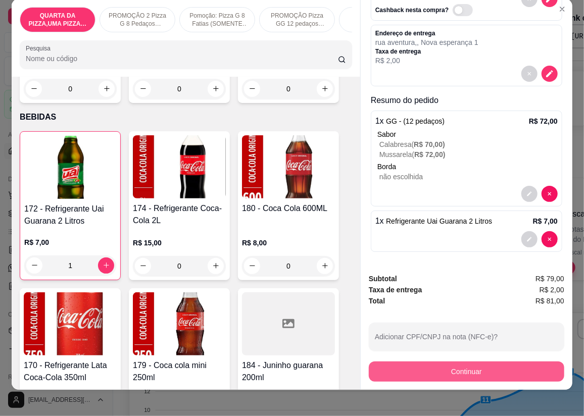
scroll to position [23, 0]
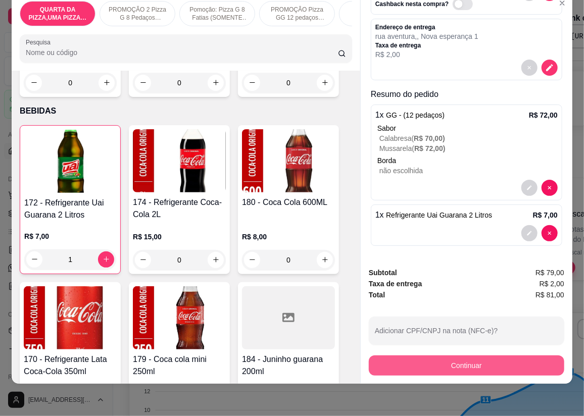
click at [406, 356] on button "Continuar" at bounding box center [466, 366] width 195 height 20
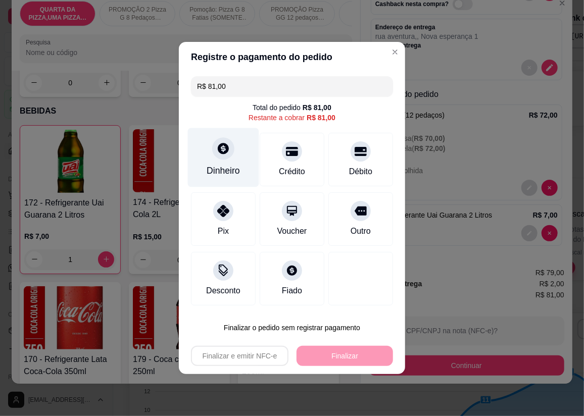
click at [236, 168] on div "Dinheiro" at bounding box center [223, 170] width 33 height 13
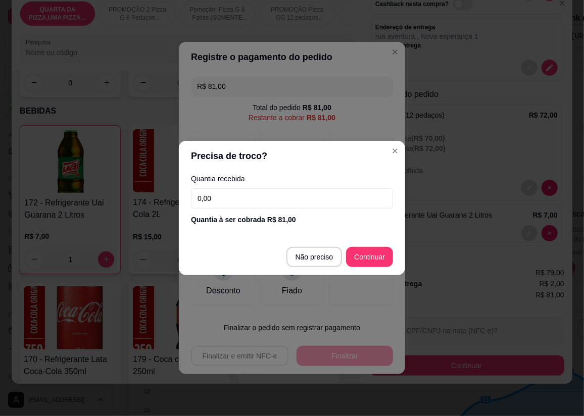
click at [320, 205] on input "0,00" at bounding box center [292, 198] width 202 height 20
type input "100,00"
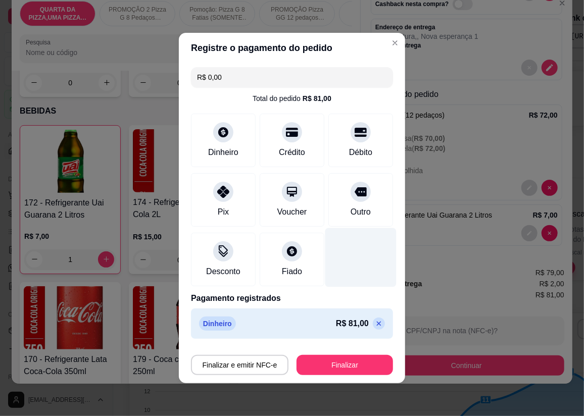
type input "R$ 0,00"
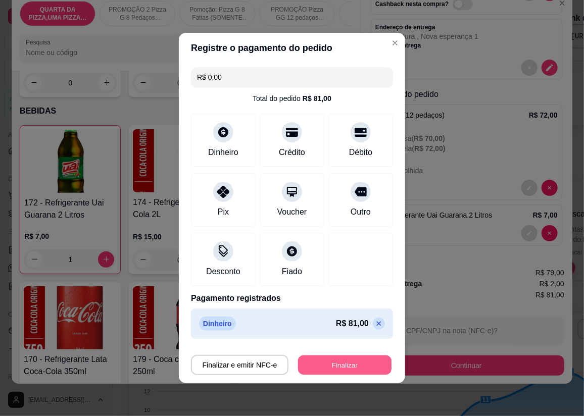
click at [332, 367] on button "Finalizar" at bounding box center [344, 366] width 93 height 20
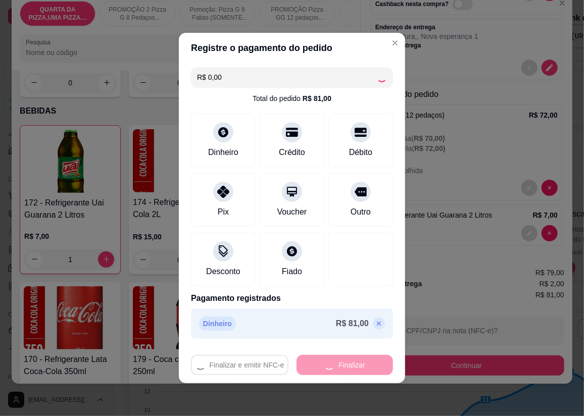
type input "0"
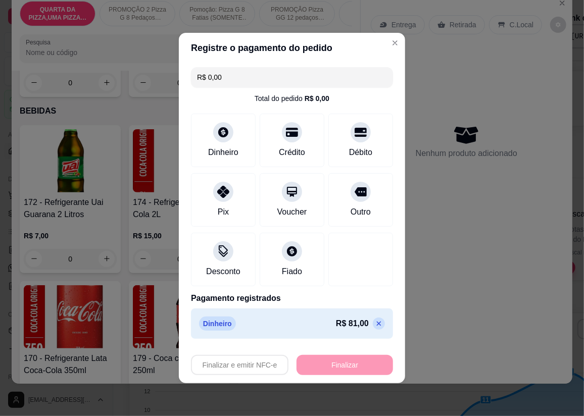
type input "-R$ 81,00"
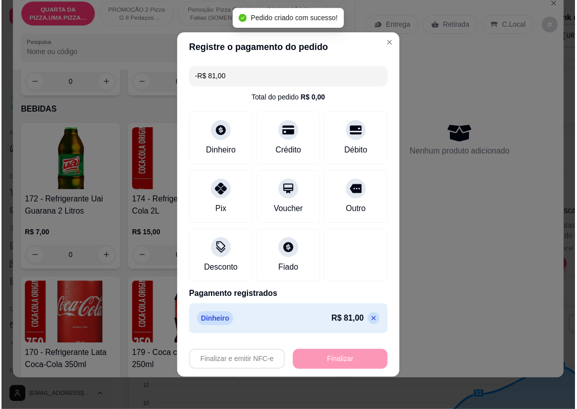
scroll to position [0, 0]
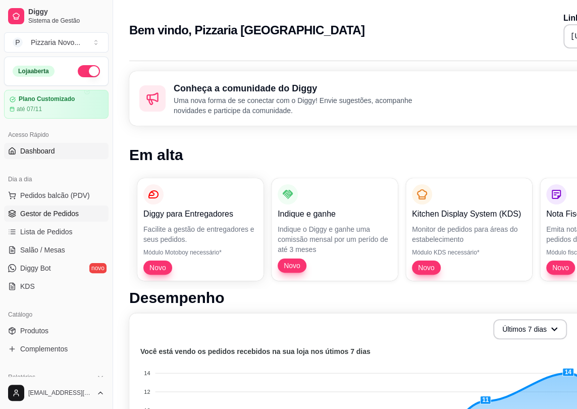
click at [39, 213] on span "Gestor de Pedidos" at bounding box center [49, 214] width 59 height 10
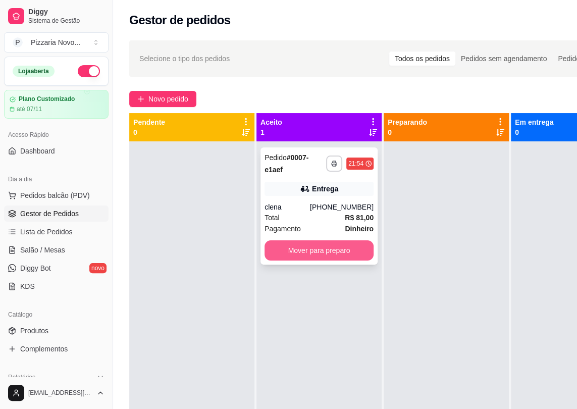
click at [270, 251] on button "Mover para preparo" at bounding box center [319, 250] width 109 height 20
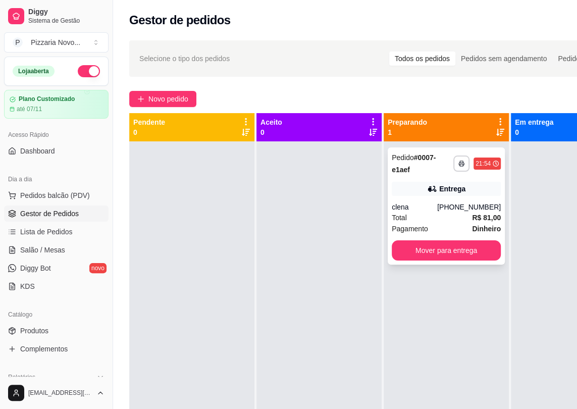
click at [451, 176] on div "**********" at bounding box center [446, 205] width 117 height 117
